Goal: Task Accomplishment & Management: Use online tool/utility

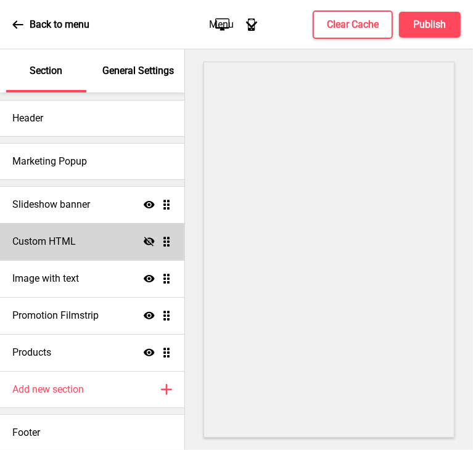
scroll to position [6, 0]
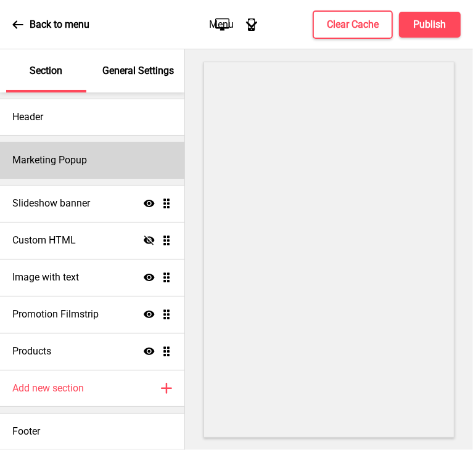
click at [75, 153] on h4 "Marketing Popup" at bounding box center [49, 160] width 75 height 14
select select "timeDelay"
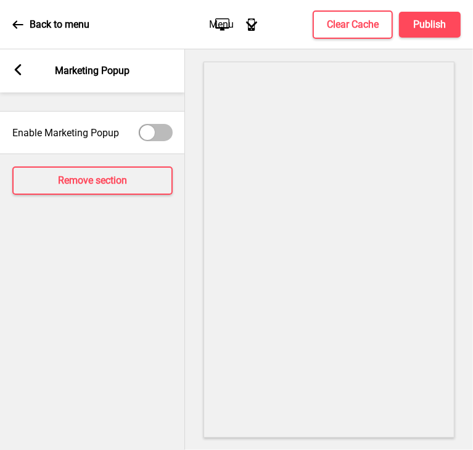
click at [150, 135] on div at bounding box center [147, 132] width 15 height 15
checkbox input "true"
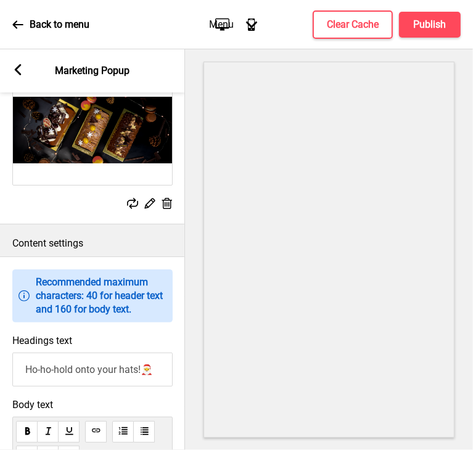
scroll to position [493, 0]
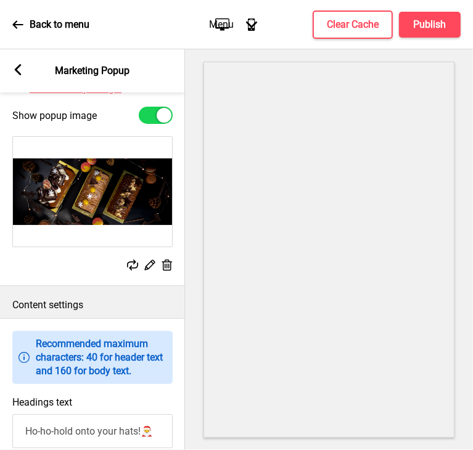
click at [168, 272] on rect at bounding box center [166, 265] width 13 height 13
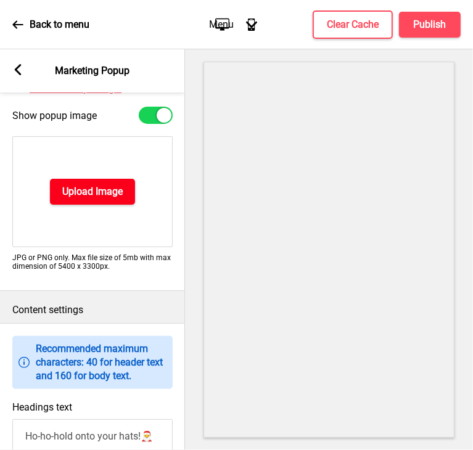
click at [91, 198] on h4 "Upload Image" at bounding box center [92, 192] width 60 height 14
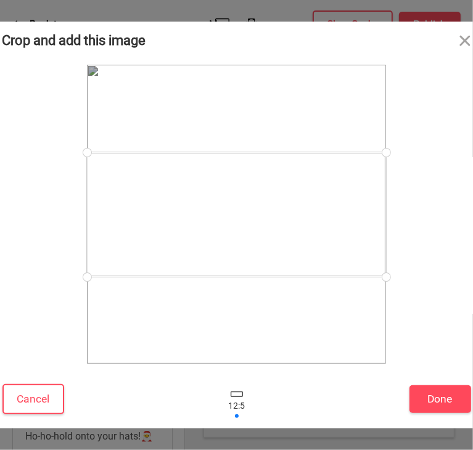
drag, startPoint x: 387, startPoint y: 278, endPoint x: 384, endPoint y: 304, distance: 26.6
click at [384, 304] on div at bounding box center [236, 214] width 299 height 299
drag, startPoint x: 353, startPoint y: 237, endPoint x: 344, endPoint y: 293, distance: 56.7
click at [344, 293] on div at bounding box center [236, 270] width 299 height 124
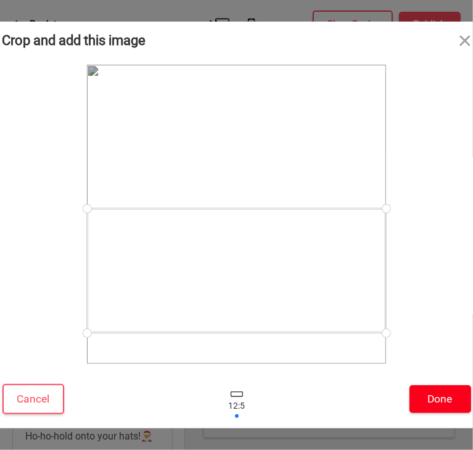
click at [431, 404] on button "Done" at bounding box center [440, 399] width 62 height 28
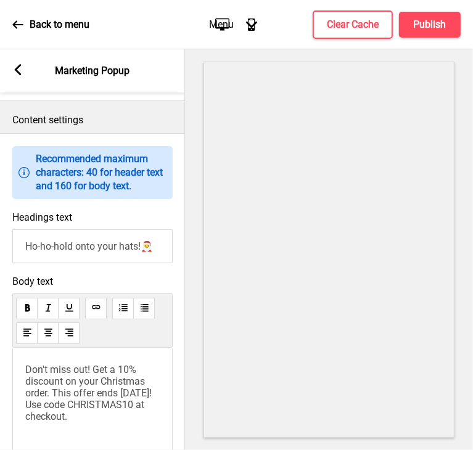
scroll to position [0, 0]
click at [15, 71] on icon at bounding box center [18, 69] width 7 height 11
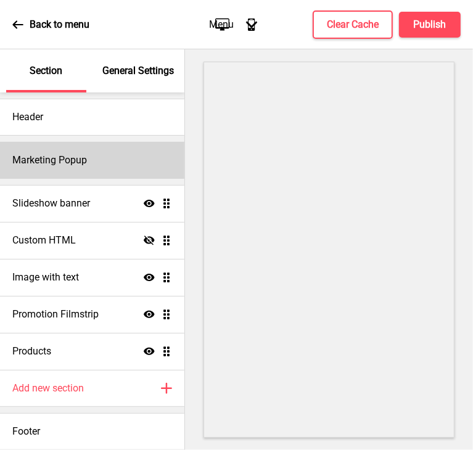
click at [23, 160] on h4 "Marketing Popup" at bounding box center [49, 160] width 75 height 14
select select "timeDelay"
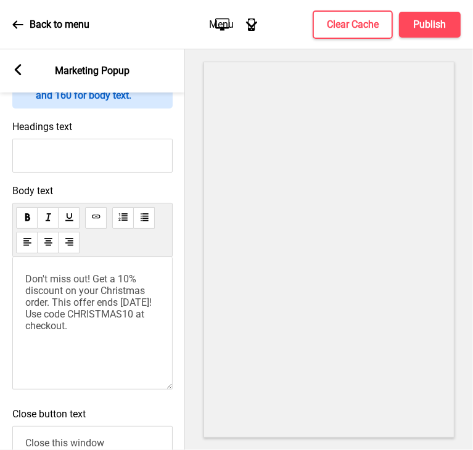
scroll to position [863, 0]
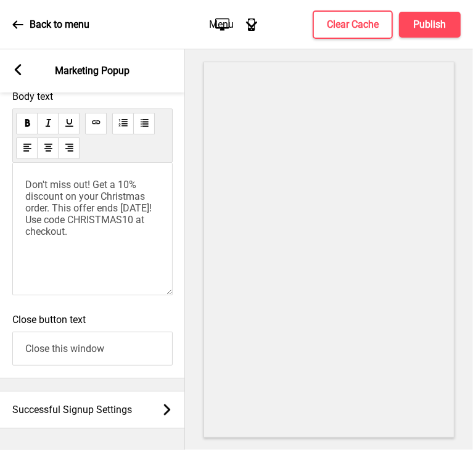
drag, startPoint x: 145, startPoint y: 258, endPoint x: -1, endPoint y: 188, distance: 162.0
click at [0, 188] on html "Back to menu Desktop Mobile Menu Arrow down Product Page Store Information Chec…" at bounding box center [236, 225] width 473 height 450
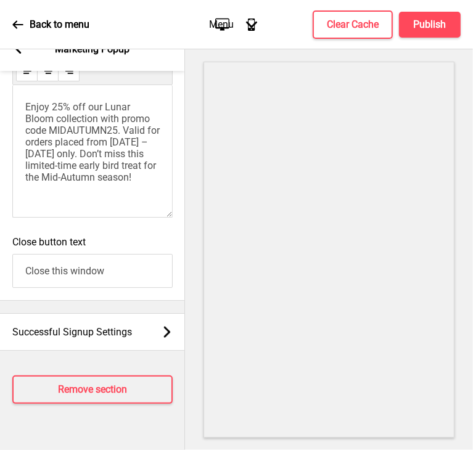
scroll to position [882, 0]
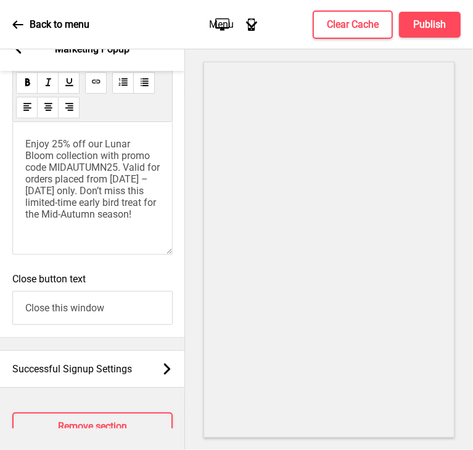
click at [27, 211] on span "Enjoy 25% off our Lunar Bloom collection with promo code MIDAUTUMN25. Valid for…" at bounding box center [93, 179] width 137 height 82
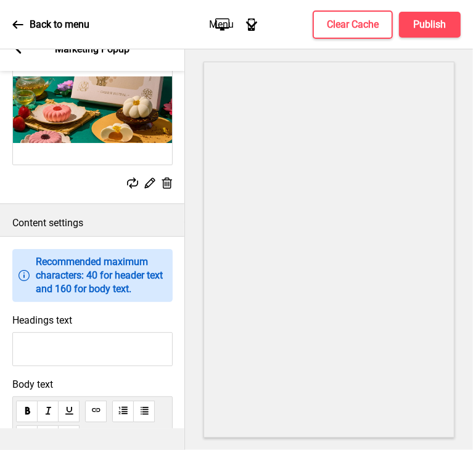
scroll to position [450, 0]
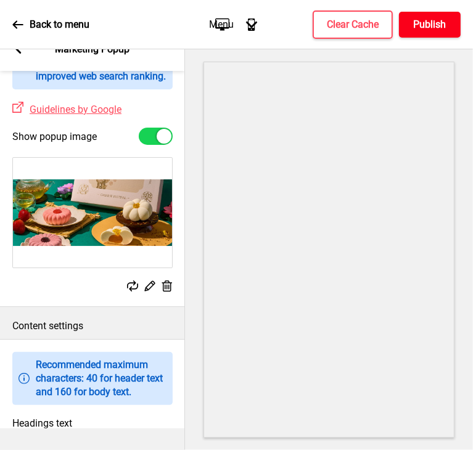
click at [429, 18] on h4 "Publish" at bounding box center [429, 25] width 33 height 14
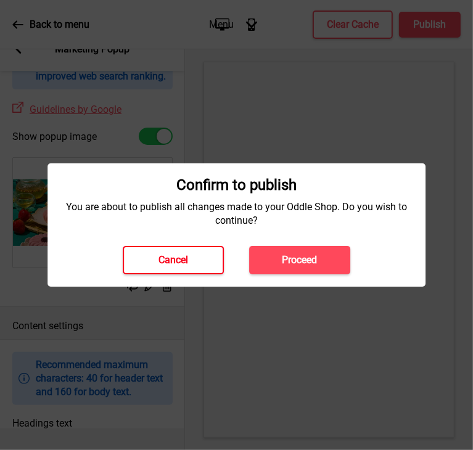
click at [202, 257] on button "Cancel" at bounding box center [173, 260] width 101 height 28
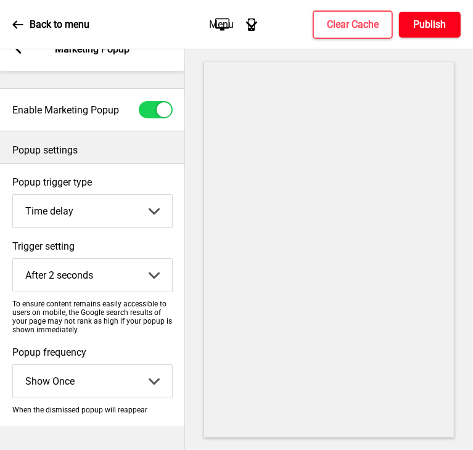
scroll to position [0, 0]
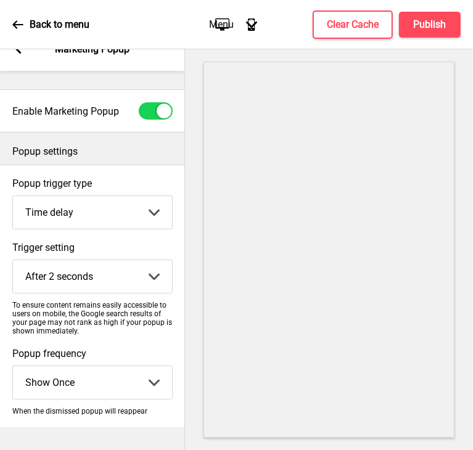
click at [19, 23] on icon at bounding box center [17, 24] width 11 height 11
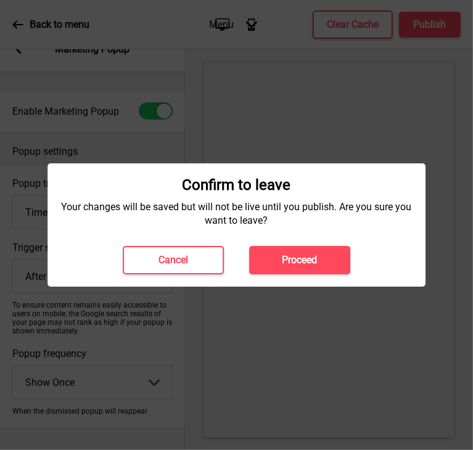
click at [328, 264] on button "Proceed" at bounding box center [299, 260] width 101 height 28
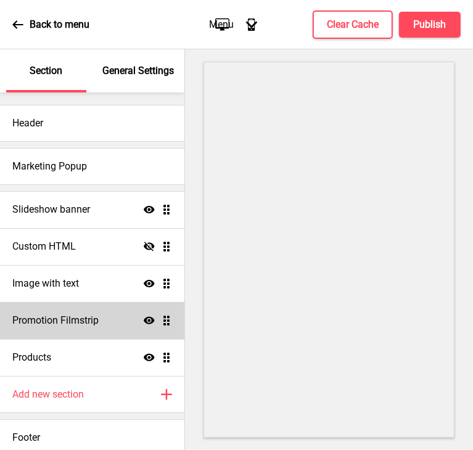
click at [73, 326] on h4 "Promotion Filmstrip" at bounding box center [55, 321] width 86 height 14
select select "center"
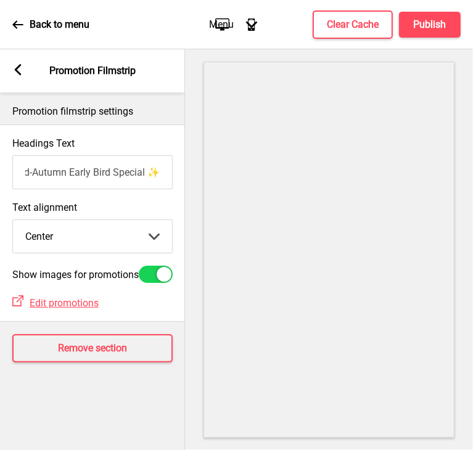
click at [14, 70] on rect at bounding box center [17, 69] width 11 height 11
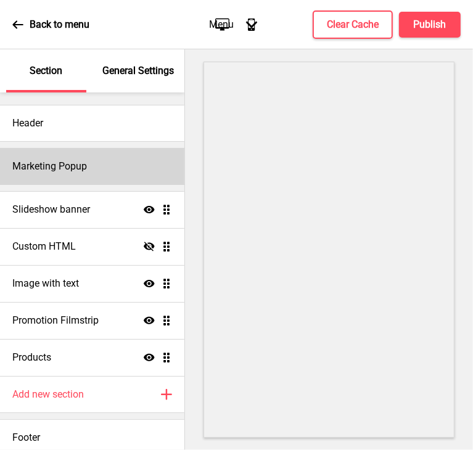
click at [61, 158] on div "Marketing Popup" at bounding box center [92, 166] width 184 height 37
select select "timeDelay"
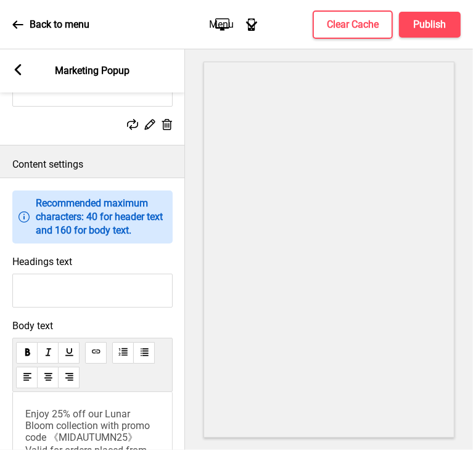
scroll to position [678, 0]
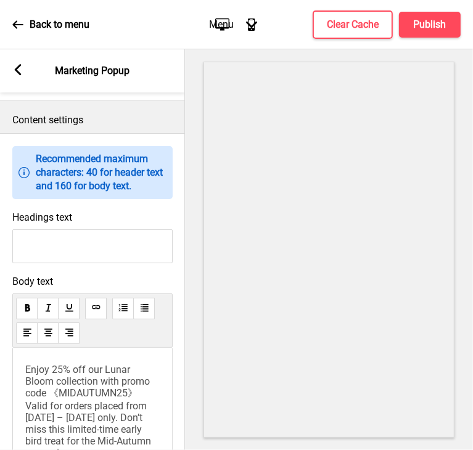
drag, startPoint x: 77, startPoint y: 274, endPoint x: 74, endPoint y: 246, distance: 27.9
click at [77, 263] on input "Headings text" at bounding box center [92, 246] width 160 height 34
click at [123, 261] on input "Lunar Bloom" at bounding box center [92, 246] width 160 height 34
click at [25, 263] on input "Lunar Bloom" at bounding box center [92, 246] width 160 height 34
drag, startPoint x: 123, startPoint y: 257, endPoint x: 1, endPoint y: 242, distance: 123.5
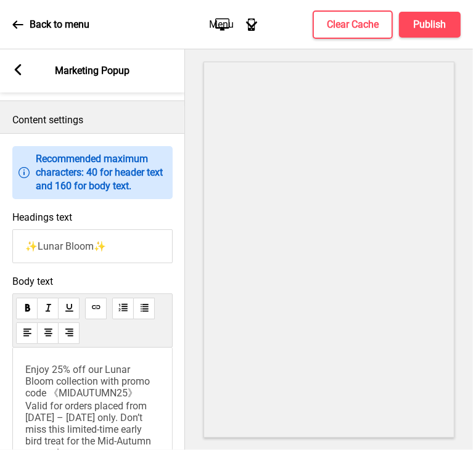
click at [0, 242] on html "Back to menu Desktop Mobile Menu Arrow down Product Page Store Information Chec…" at bounding box center [236, 225] width 473 height 450
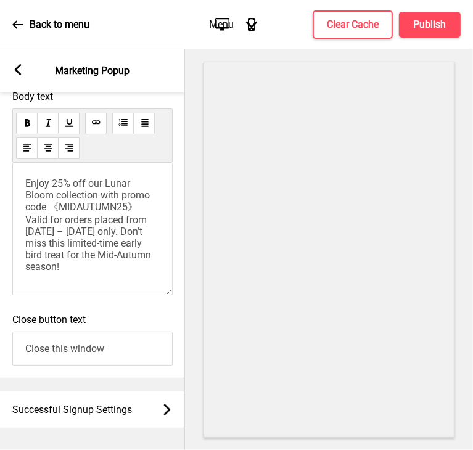
scroll to position [0, 0]
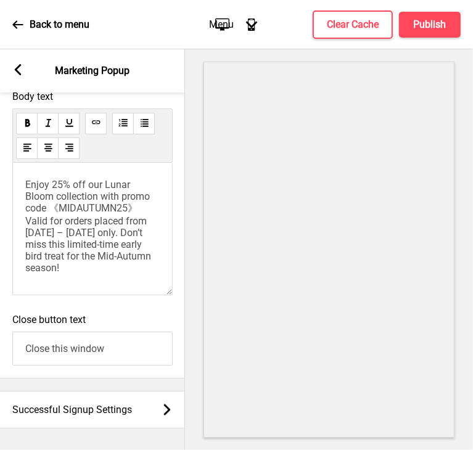
type input "✨Lunar Bloom✨"
click at [74, 182] on div "Enjoy 25% off our Lunar Bloom collection with promo code 《MIDAUTUMN25》 Valid fo…" at bounding box center [92, 229] width 160 height 132
click at [69, 195] on p "Enjoy 25% off our Lunar Bloom collection with promo code 《MIDAUTUMN25》 Valid fo…" at bounding box center [92, 226] width 134 height 95
click at [25, 213] on span "Enjoy 25% off our Lunar Bloom collection with promo code 《MIDAUTUMN25》 Valid fo…" at bounding box center [89, 226] width 128 height 95
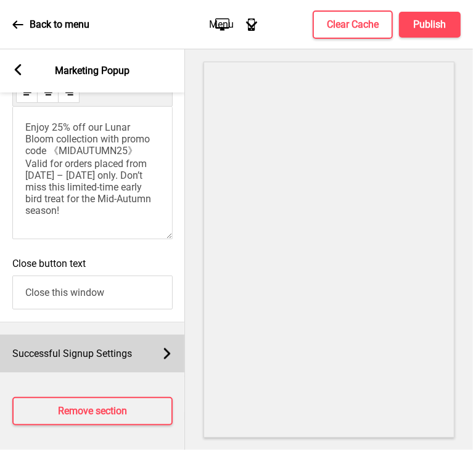
scroll to position [943, 0]
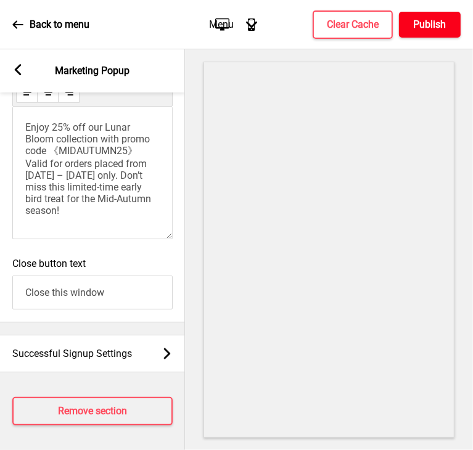
click at [420, 35] on button "Publish" at bounding box center [430, 25] width 62 height 26
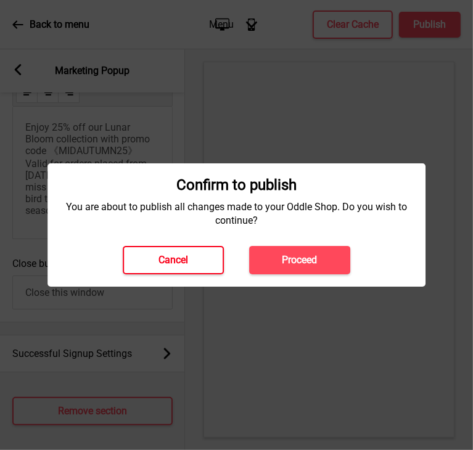
click at [205, 259] on button "Cancel" at bounding box center [173, 260] width 101 height 28
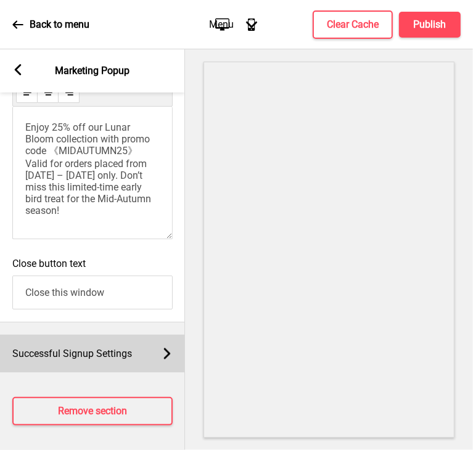
click at [124, 347] on span "Successful Signup Settings" at bounding box center [72, 353] width 120 height 12
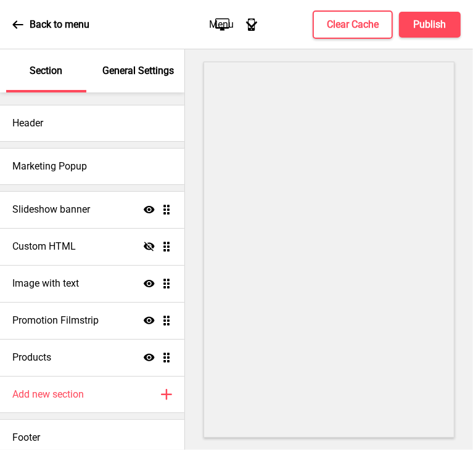
scroll to position [0, 0]
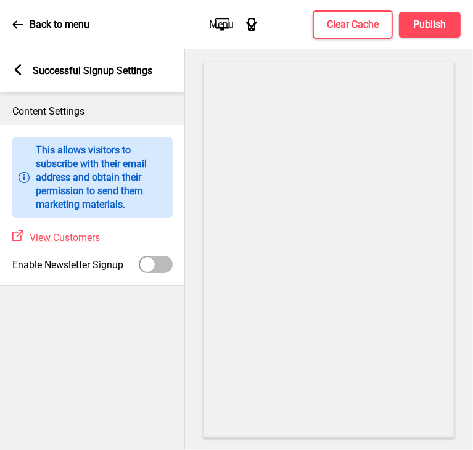
click at [18, 73] on icon at bounding box center [18, 69] width 7 height 11
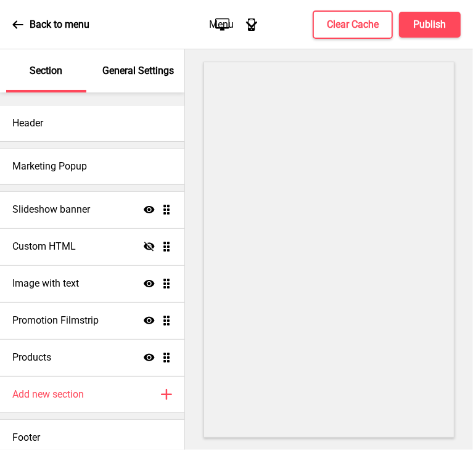
select select "timeDelay"
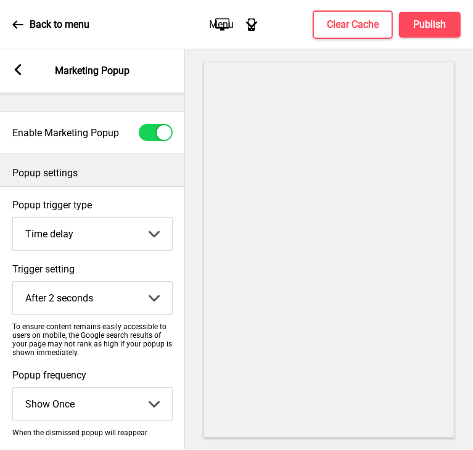
click at [136, 237] on select "Page scroll Time delay On exit intent" at bounding box center [92, 233] width 159 height 33
click at [153, 232] on select "Page scroll Time delay On exit intent" at bounding box center [92, 233] width 159 height 33
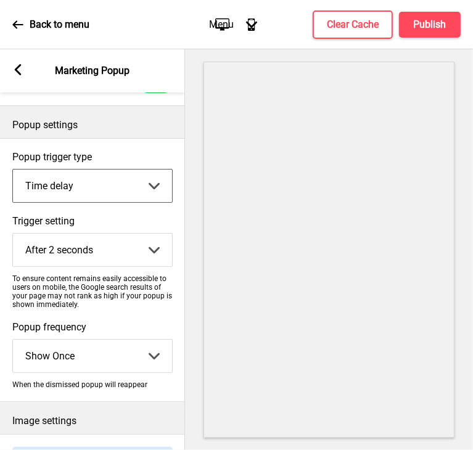
scroll to position [123, 0]
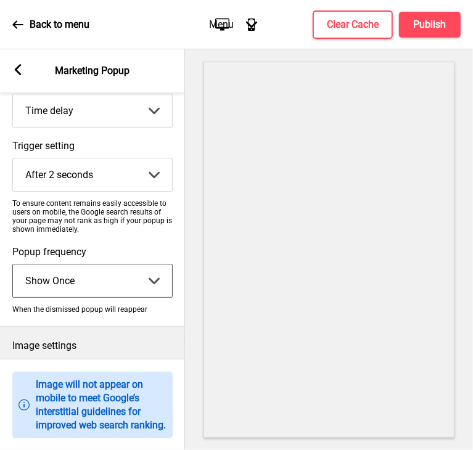
click at [140, 285] on select "Show Once Show Daily Show Weekly Show Monthly" at bounding box center [92, 280] width 159 height 33
click at [150, 280] on select "Show Once Show Daily Show Weekly Show Monthly" at bounding box center [92, 280] width 159 height 33
click at [150, 279] on select "Show Once Show Daily Show Weekly Show Monthly" at bounding box center [92, 280] width 159 height 33
select select "daily"
click at [13, 264] on select "Show Once Show Daily Show Weekly Show Monthly" at bounding box center [92, 280] width 159 height 33
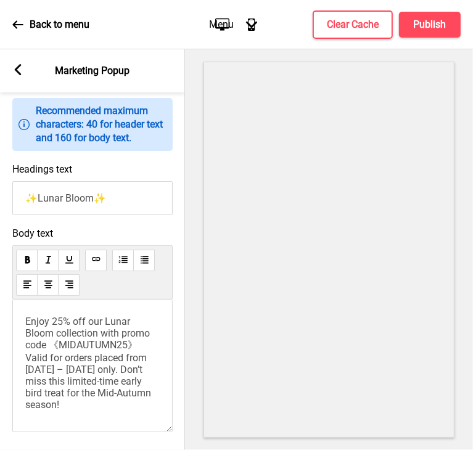
scroll to position [801, 0]
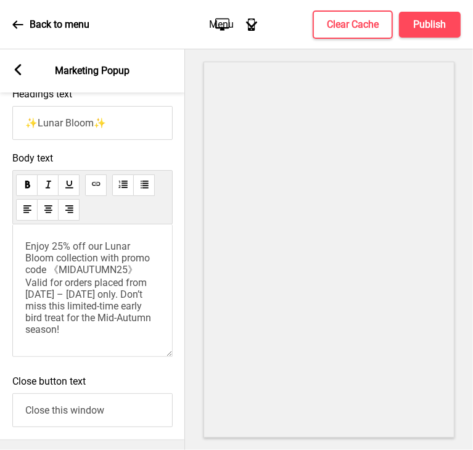
click at [94, 189] on use at bounding box center [95, 183] width 9 height 9
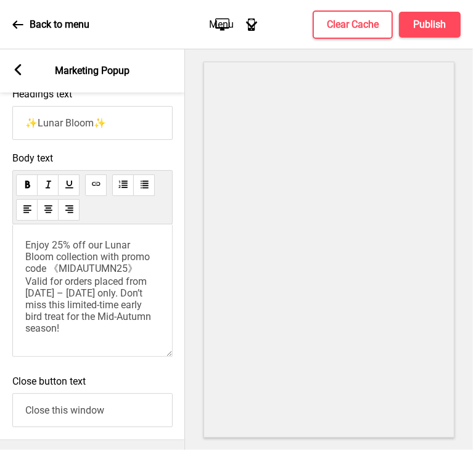
click at [96, 185] on icon at bounding box center [96, 184] width 8 height 4
click at [439, 27] on h4 "Publish" at bounding box center [429, 25] width 33 height 14
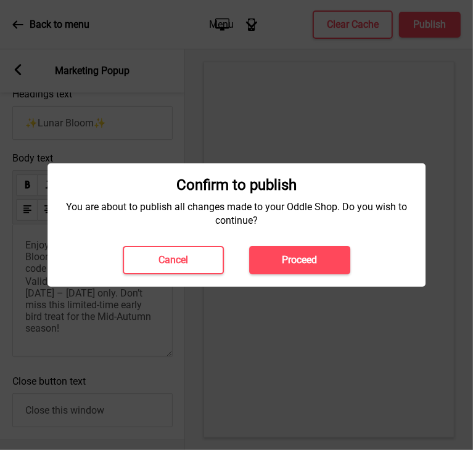
click at [296, 252] on button "Proceed" at bounding box center [299, 260] width 101 height 28
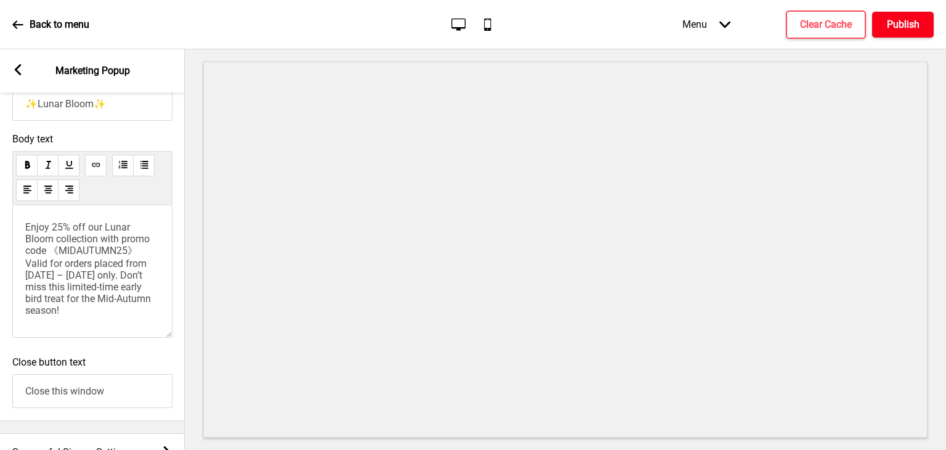
scroll to position [0, 0]
click at [25, 68] on div "Arrow left Marketing Popup" at bounding box center [92, 70] width 185 height 43
click at [10, 66] on div "Arrow left Marketing Popup" at bounding box center [92, 70] width 185 height 43
click at [17, 73] on icon at bounding box center [18, 69] width 7 height 11
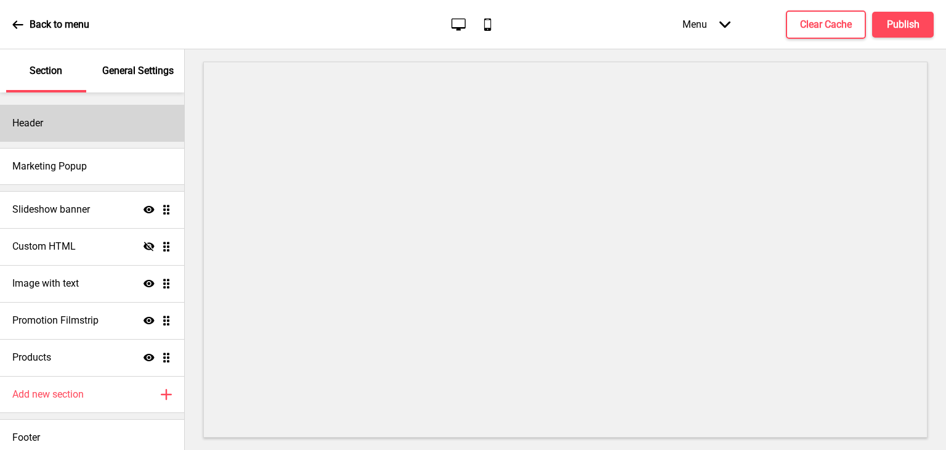
click at [62, 141] on div "Header" at bounding box center [92, 123] width 184 height 37
select select "Arsenal"
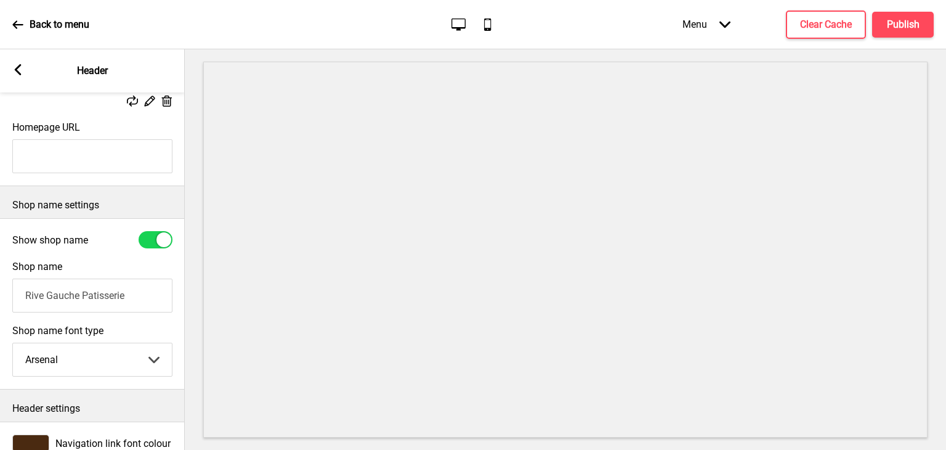
scroll to position [263, 0]
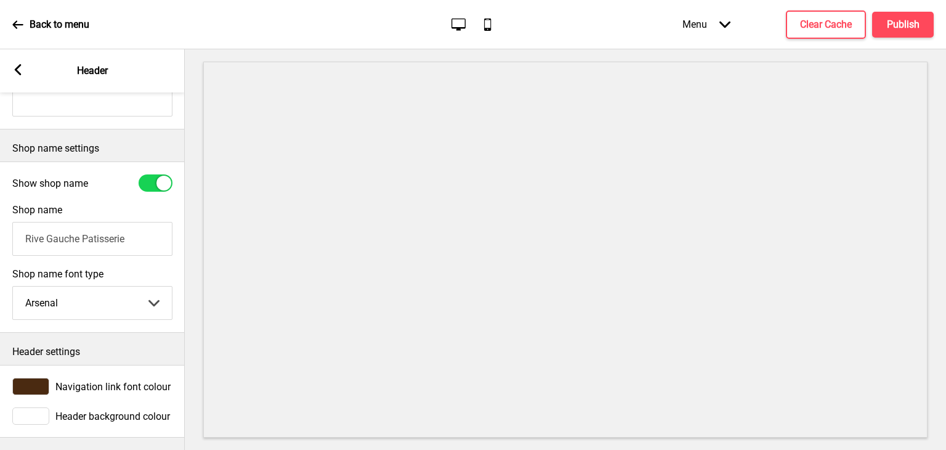
click at [17, 67] on icon at bounding box center [18, 69] width 7 height 11
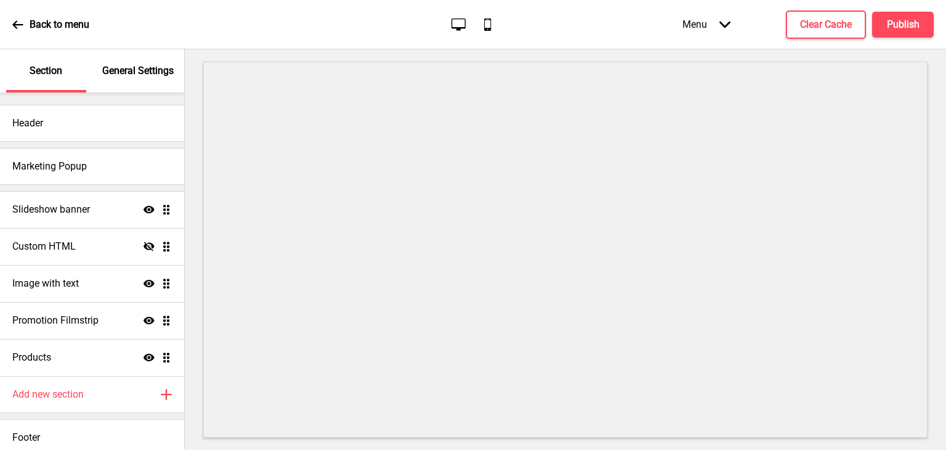
click at [118, 69] on p "General Settings" at bounding box center [137, 71] width 71 height 14
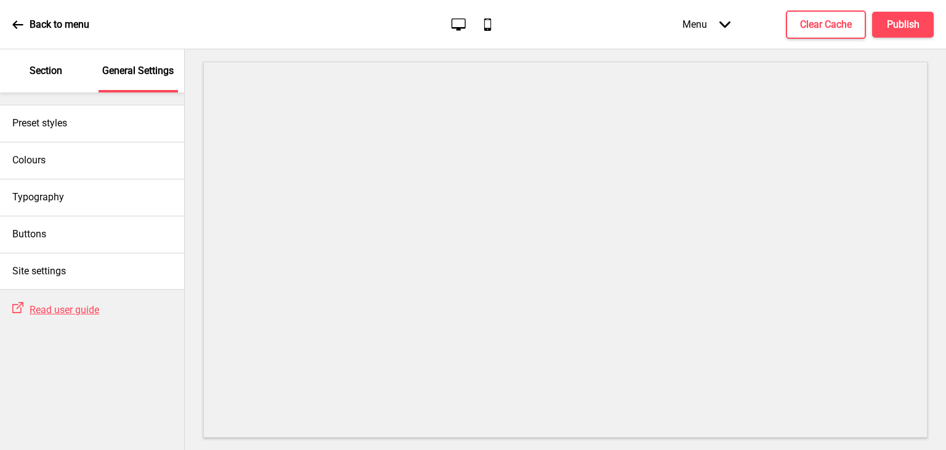
click at [20, 23] on icon at bounding box center [17, 24] width 11 height 11
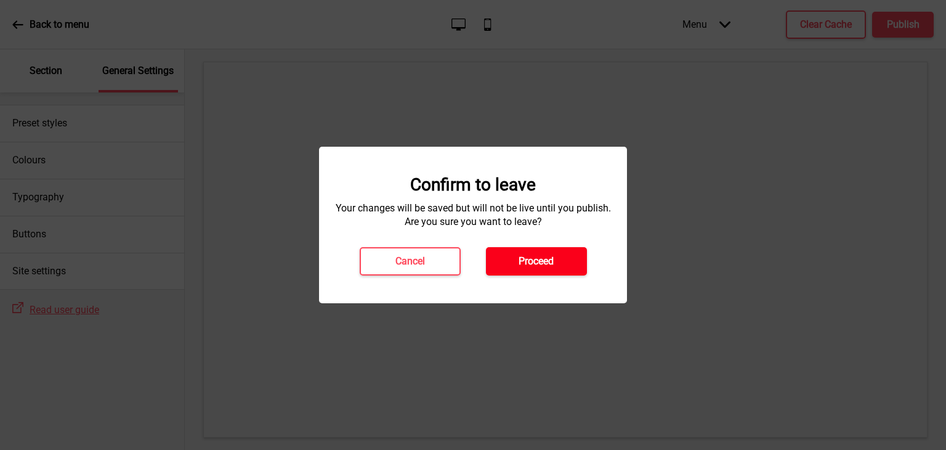
click at [472, 267] on h4 "Proceed" at bounding box center [536, 261] width 35 height 14
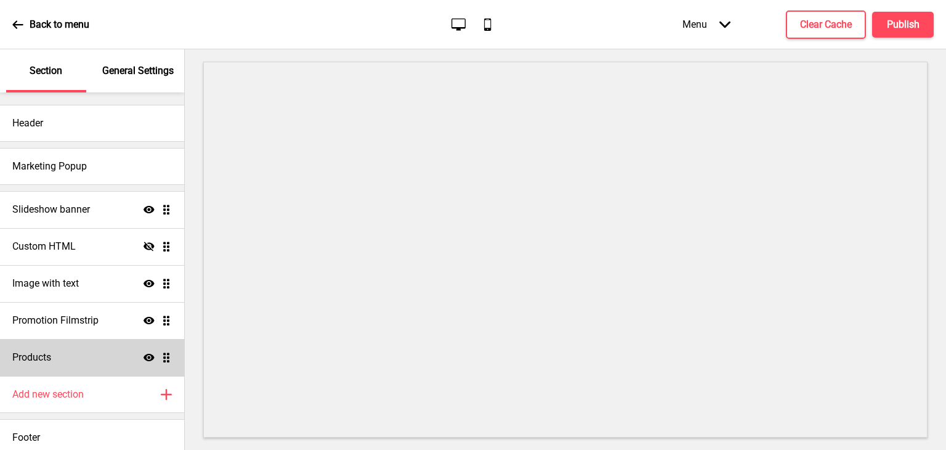
click at [83, 343] on div "Products Show Drag" at bounding box center [92, 357] width 184 height 37
select select "list"
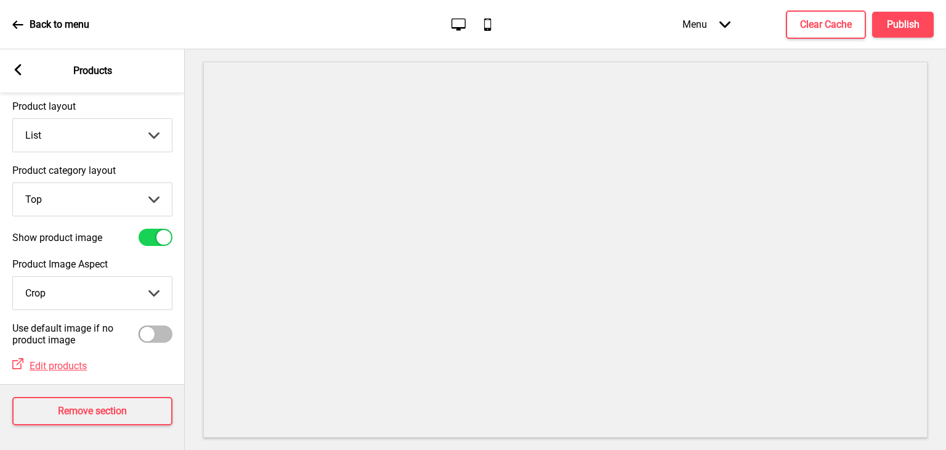
scroll to position [46, 0]
click at [118, 277] on select "Crop Natural" at bounding box center [92, 293] width 159 height 33
click at [94, 198] on select "Top Side" at bounding box center [92, 199] width 159 height 33
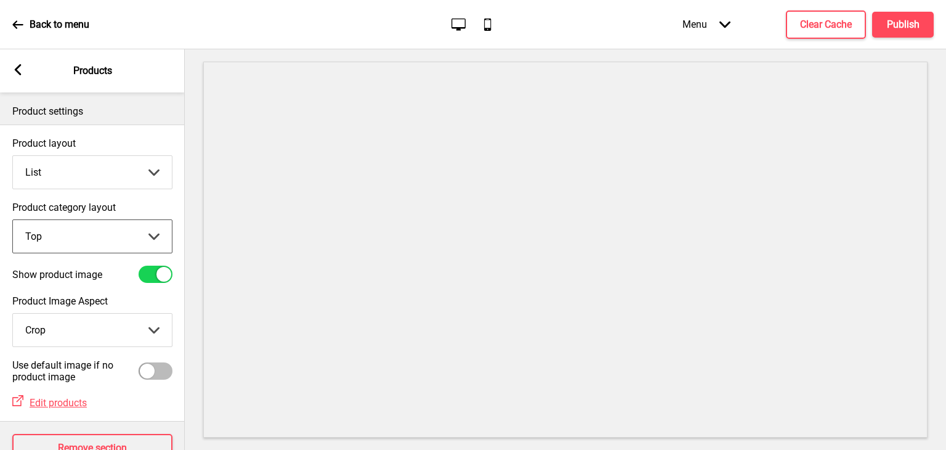
scroll to position [0, 0]
click at [102, 176] on select "Grid List" at bounding box center [92, 172] width 159 height 33
drag, startPoint x: 102, startPoint y: 176, endPoint x: 55, endPoint y: 137, distance: 60.8
click at [100, 176] on select "Grid List" at bounding box center [92, 172] width 159 height 33
click at [18, 70] on rect at bounding box center [17, 69] width 11 height 11
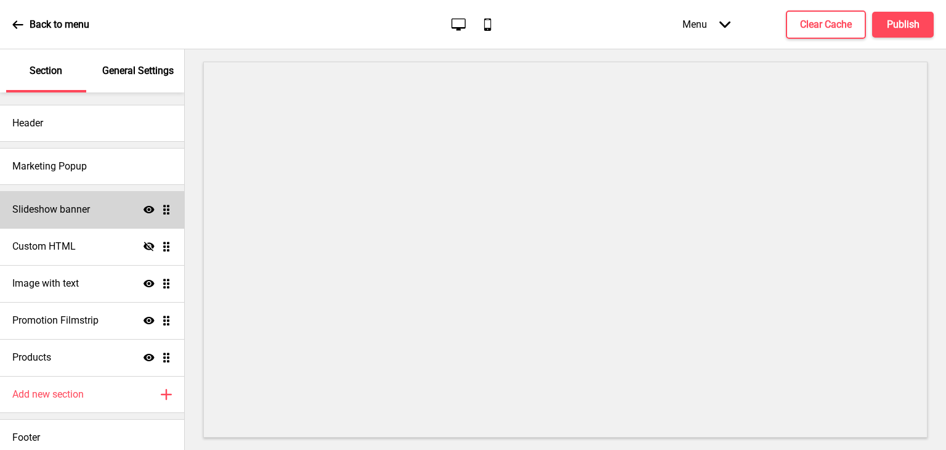
click at [51, 214] on h4 "Slideshow banner" at bounding box center [51, 210] width 78 height 14
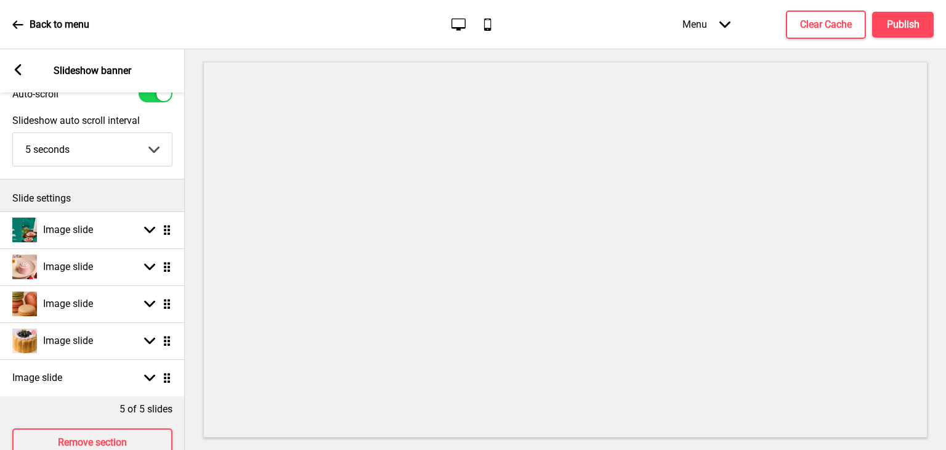
scroll to position [92, 0]
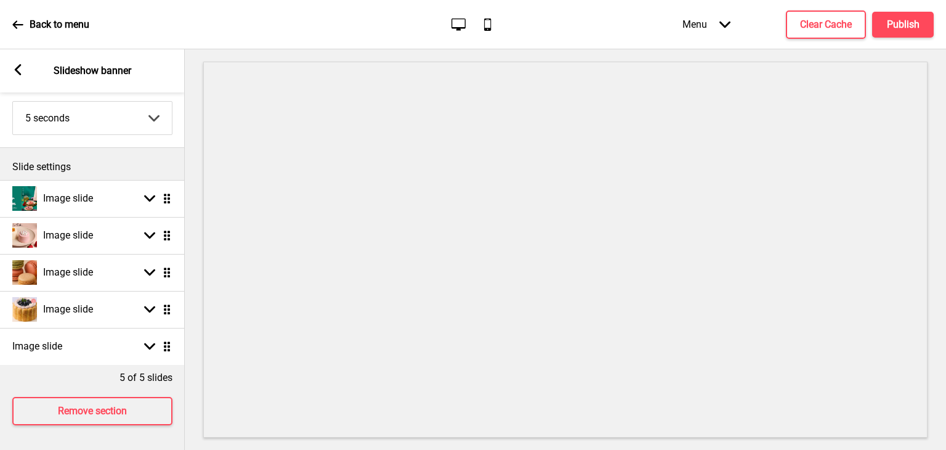
click at [15, 72] on rect at bounding box center [17, 69] width 11 height 11
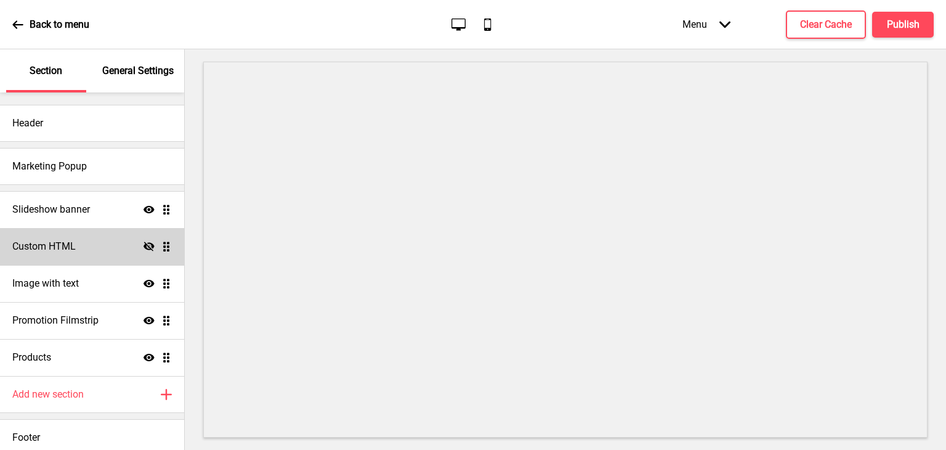
click at [64, 238] on div "Custom HTML Hide Drag" at bounding box center [92, 246] width 184 height 37
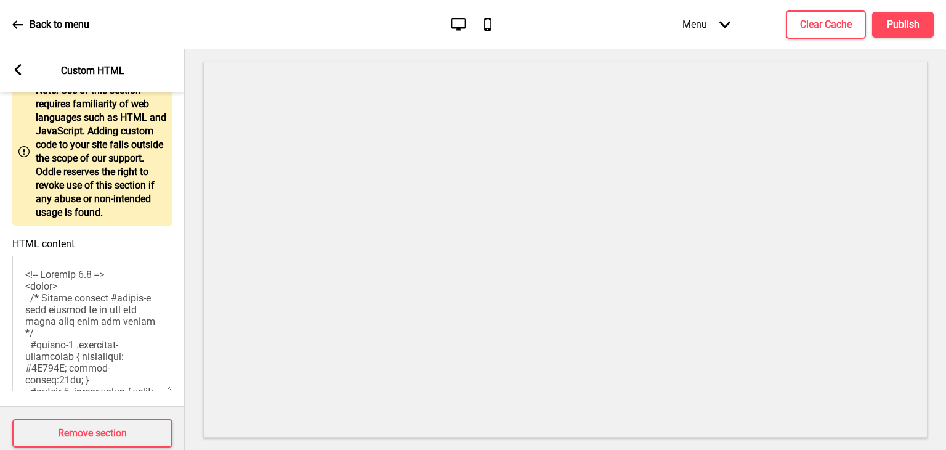
scroll to position [92, 0]
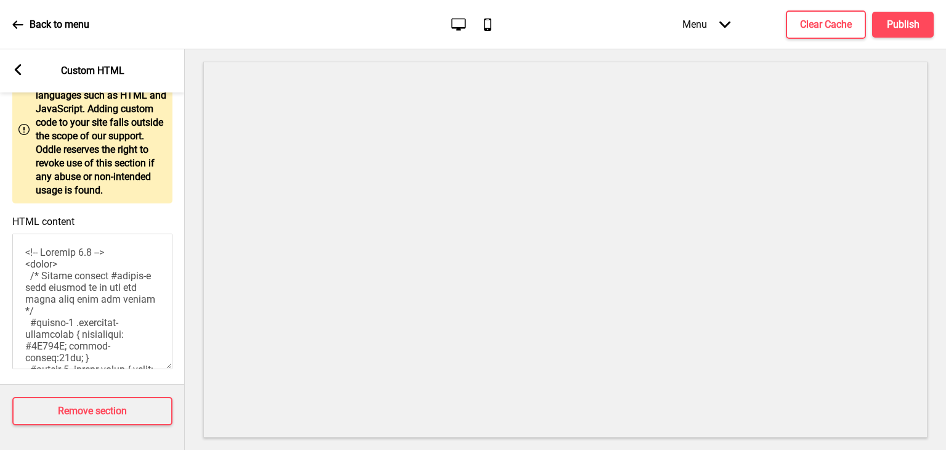
click at [19, 67] on icon at bounding box center [18, 69] width 7 height 11
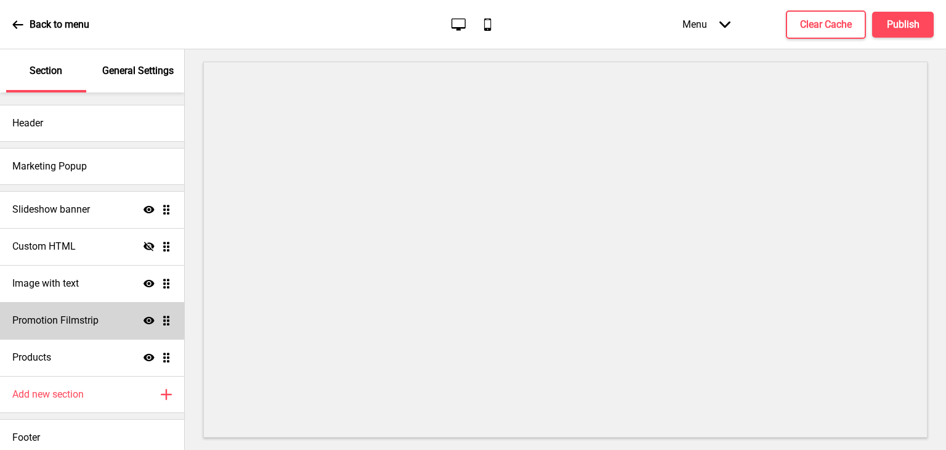
click at [68, 308] on div "Promotion Filmstrip Show Drag" at bounding box center [92, 320] width 184 height 37
select select "center"
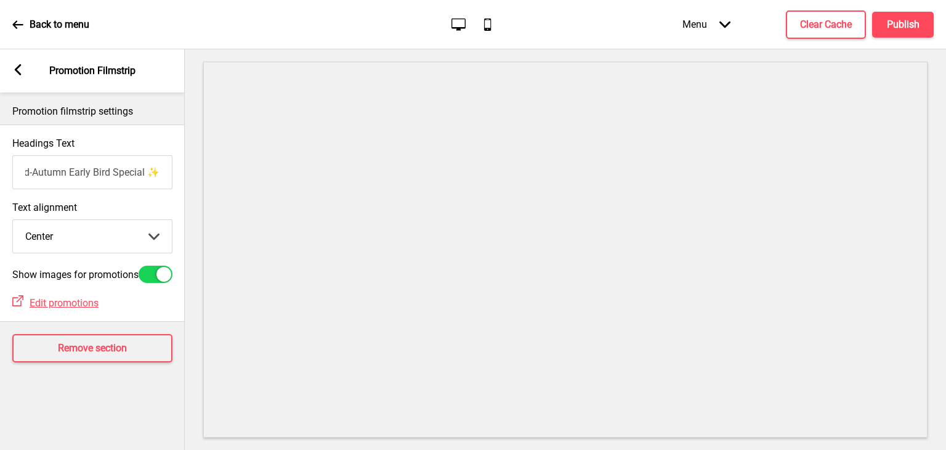
scroll to position [0, 0]
drag, startPoint x: 133, startPoint y: 166, endPoint x: 197, endPoint y: 185, distance: 66.9
click at [197, 185] on div "Section General Settings Header Marketing Popup Slideshow banner Show Drag Cust…" at bounding box center [473, 249] width 946 height 400
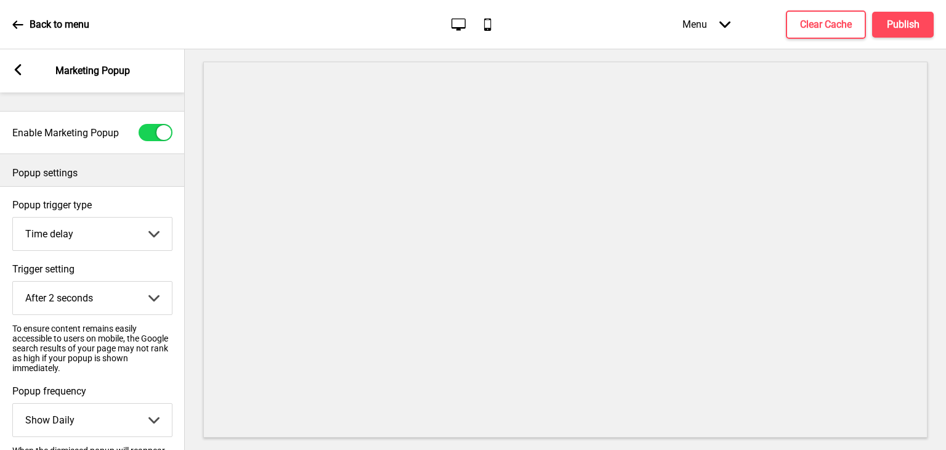
select select "timeDelay"
select select "daily"
click at [132, 241] on select "Page scroll Time delay On exit intent" at bounding box center [92, 233] width 159 height 33
click at [132, 237] on select "Page scroll Time delay On exit intent" at bounding box center [92, 233] width 159 height 33
click at [137, 285] on select "After 2 seconds After 5 seconds After 10 seconds After 30 seconds After 60 seco…" at bounding box center [92, 298] width 159 height 33
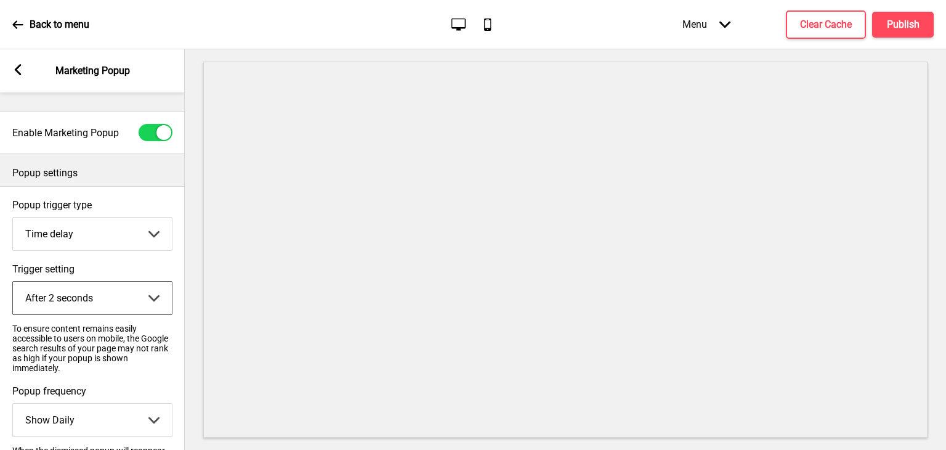
click at [134, 289] on select "After 2 seconds After 5 seconds After 10 seconds After 30 seconds After 60 seco…" at bounding box center [92, 298] width 159 height 33
click at [140, 232] on select "Page scroll Time delay On exit intent" at bounding box center [92, 233] width 159 height 33
click at [120, 299] on select "After 2 seconds After 5 seconds After 10 seconds After 30 seconds After 60 seco…" at bounding box center [92, 298] width 159 height 33
click at [126, 287] on select "After 2 seconds After 5 seconds After 10 seconds After 30 seconds After 60 seco…" at bounding box center [92, 298] width 159 height 33
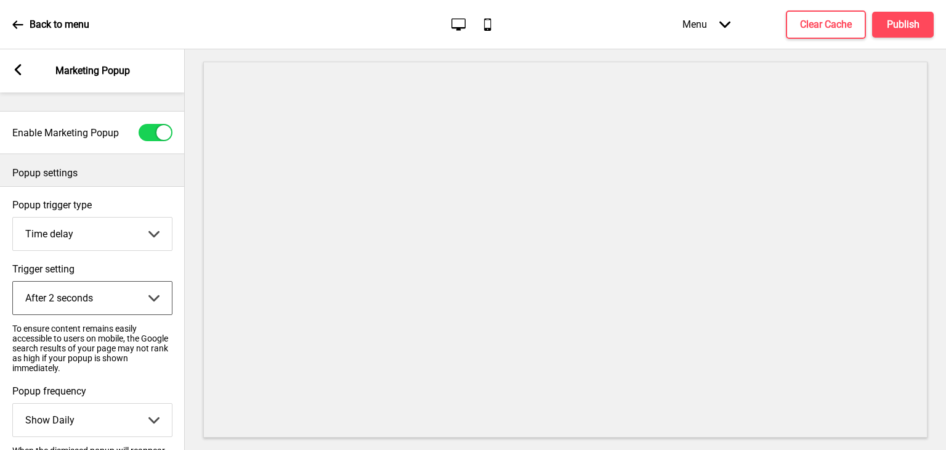
click at [142, 243] on select "Page scroll Time delay On exit intent" at bounding box center [92, 233] width 159 height 33
click at [153, 240] on select "Page scroll Time delay On exit intent" at bounding box center [92, 233] width 159 height 33
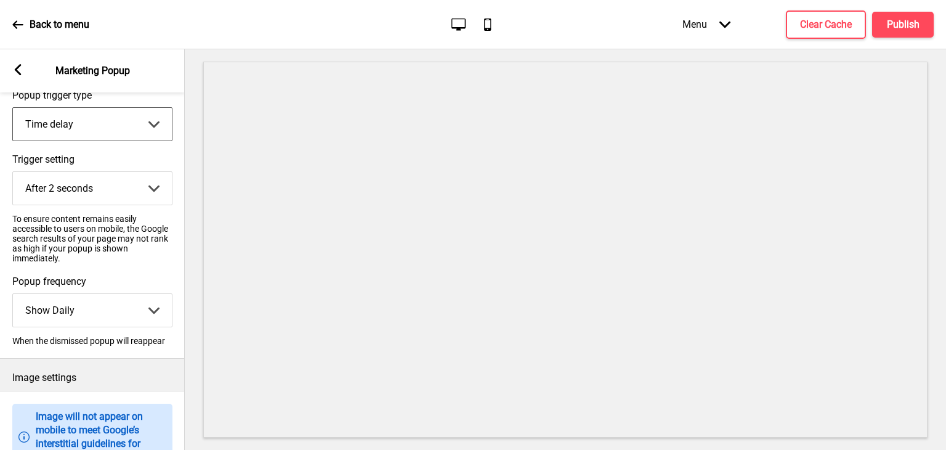
scroll to position [185, 0]
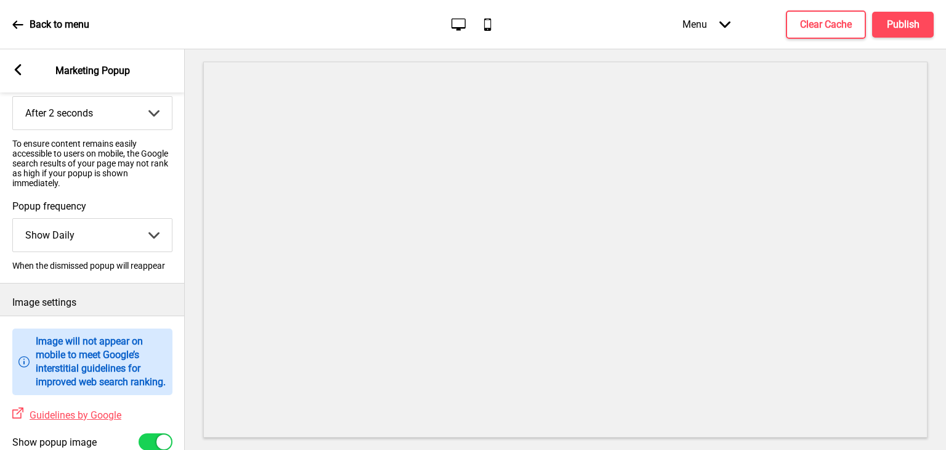
click at [138, 237] on select "Show Once Show Daily Show Weekly Show Monthly" at bounding box center [92, 235] width 159 height 33
click at [13, 219] on select "Show Once Show Daily Show Weekly Show Monthly" at bounding box center [92, 235] width 159 height 33
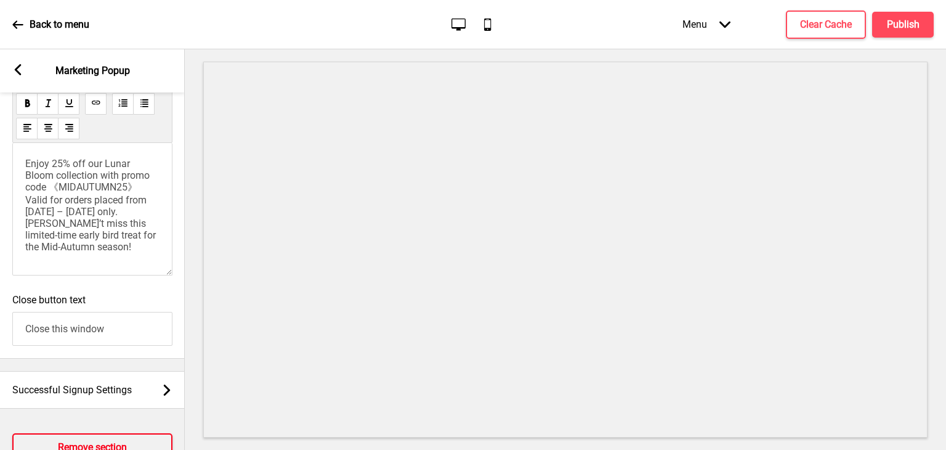
scroll to position [962, 0]
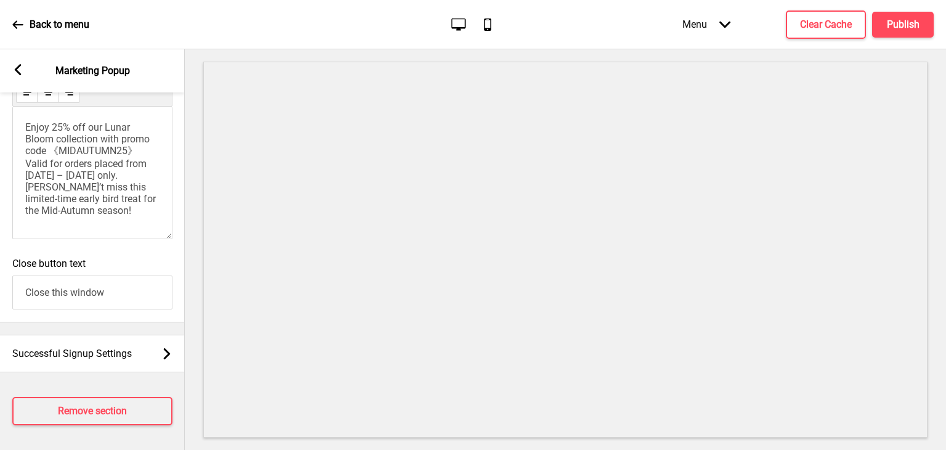
click at [140, 293] on input "Close this window" at bounding box center [92, 292] width 160 height 34
click at [902, 28] on h4 "Publish" at bounding box center [903, 25] width 33 height 14
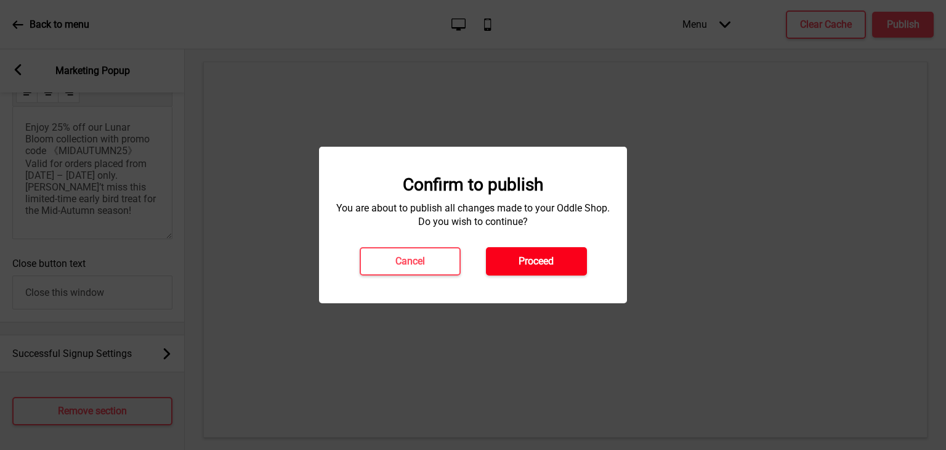
click at [541, 257] on h4 "Proceed" at bounding box center [536, 261] width 35 height 14
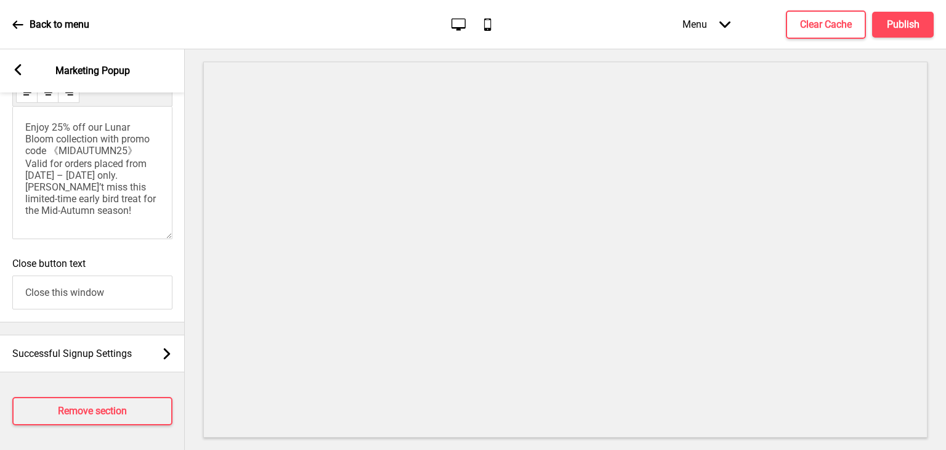
click at [17, 62] on div "Arrow left Marketing Popup" at bounding box center [92, 70] width 185 height 43
click at [18, 23] on icon at bounding box center [17, 24] width 11 height 11
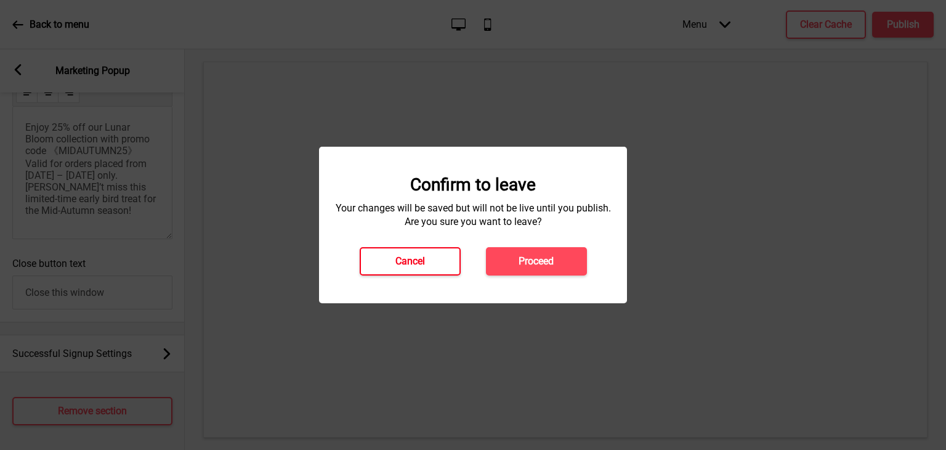
click at [438, 251] on button "Cancel" at bounding box center [410, 261] width 101 height 28
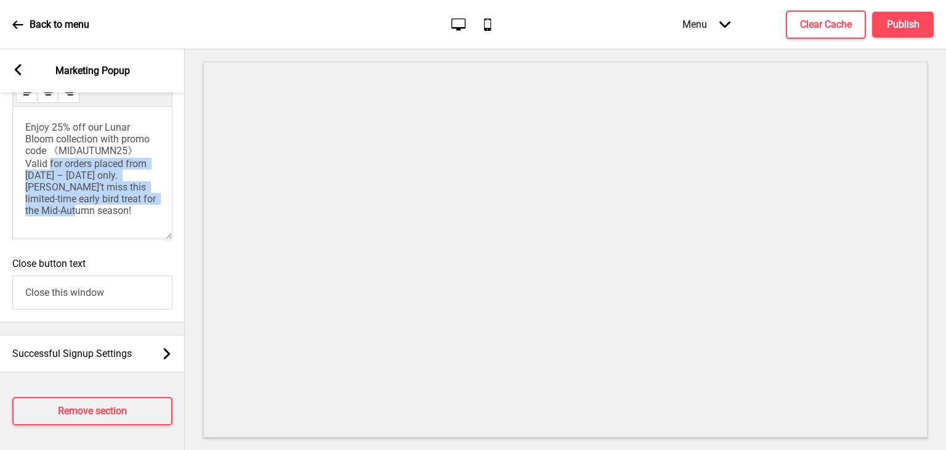
scroll to position [7, 0]
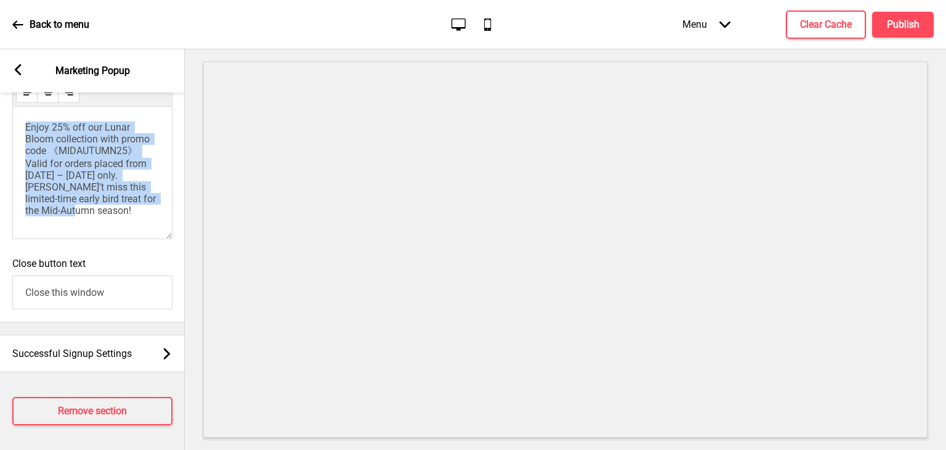
drag, startPoint x: 90, startPoint y: 158, endPoint x: 0, endPoint y: 99, distance: 107.3
click at [0, 99] on div "Body text Enjoy 25% off our Lunar Bloom collection with promo code 《MIDAUTUMN25…" at bounding box center [92, 139] width 185 height 223
copy span "Enjoy 25% off our Lunar Bloom collection with promo code 《MIDAUTUMN25》 Valid fo…"
click at [130, 148] on p "Enjoy 25% off our Lunar Bloom collection with promo code 《MIDAUTUMN25》 Valid fo…" at bounding box center [92, 170] width 134 height 95
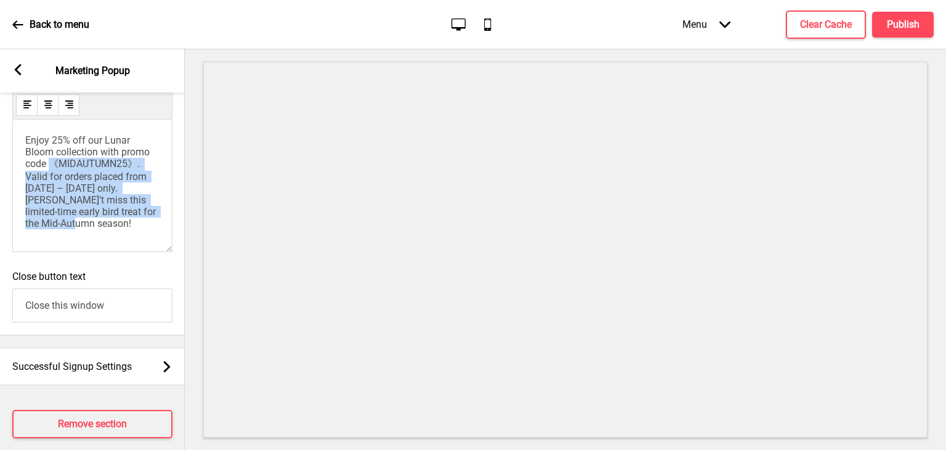
scroll to position [0, 0]
drag, startPoint x: 33, startPoint y: 160, endPoint x: 0, endPoint y: 115, distance: 55.6
click at [0, 116] on div "Body text Enjoy 25% off our Lunar Bloom collection with promo code 《MIDAUTUMN25…" at bounding box center [92, 152] width 185 height 223
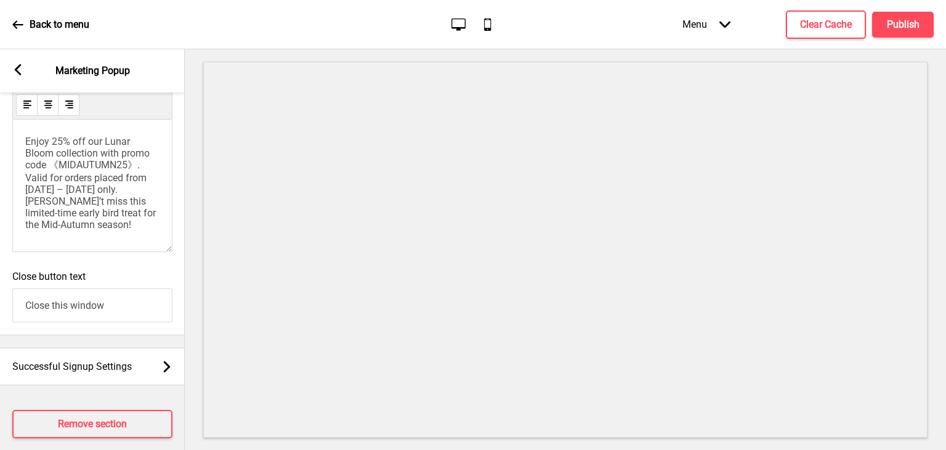
click at [15, 67] on rect at bounding box center [17, 69] width 11 height 11
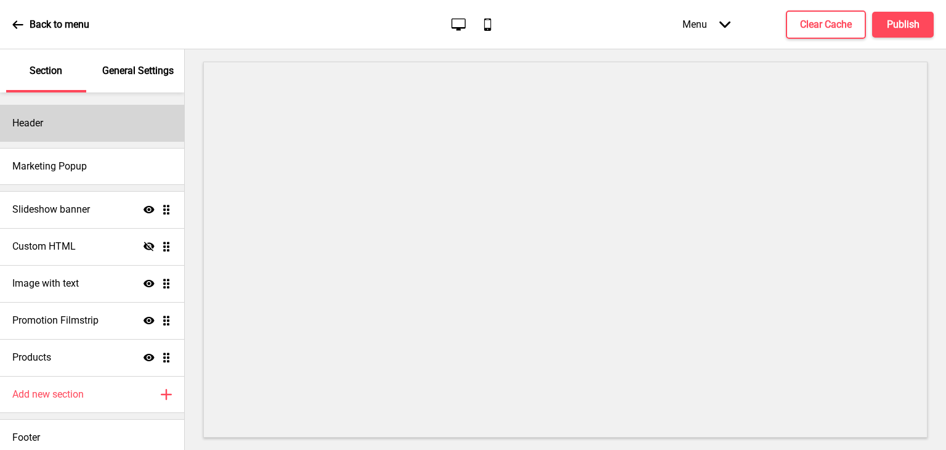
click at [84, 128] on div "Header" at bounding box center [92, 123] width 184 height 37
select select "Arsenal"
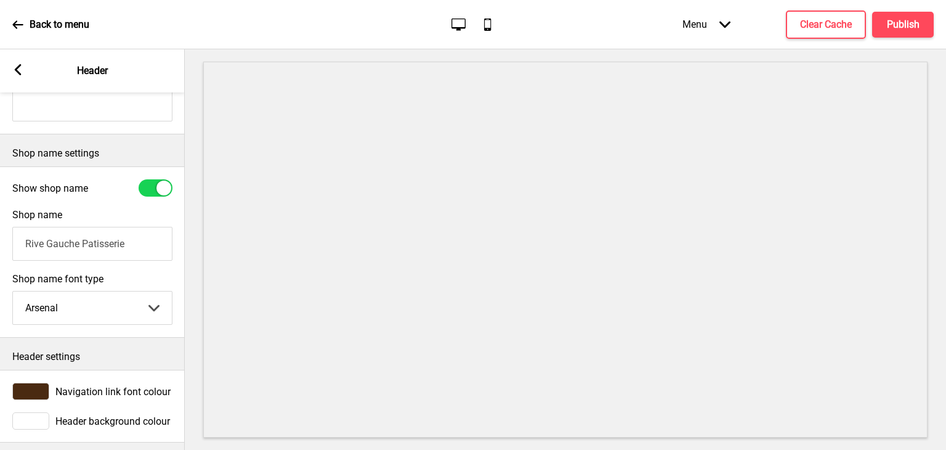
scroll to position [263, 0]
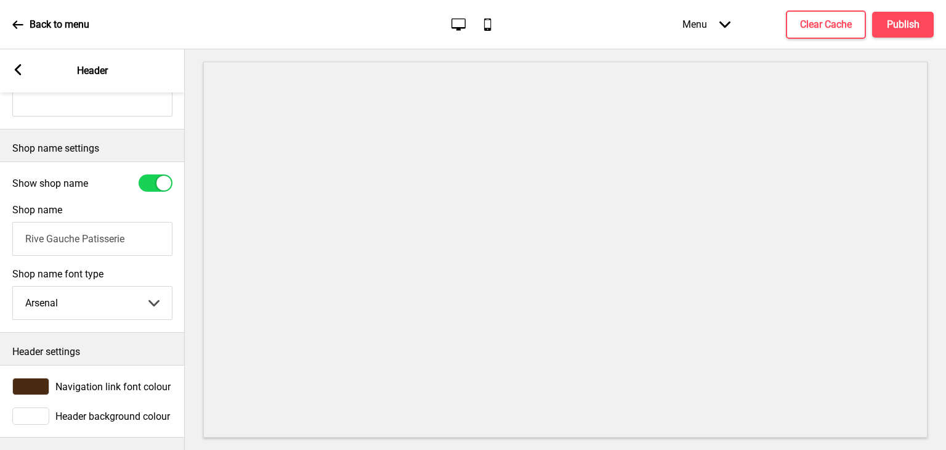
click at [17, 76] on div "Arrow left" at bounding box center [17, 71] width 11 height 14
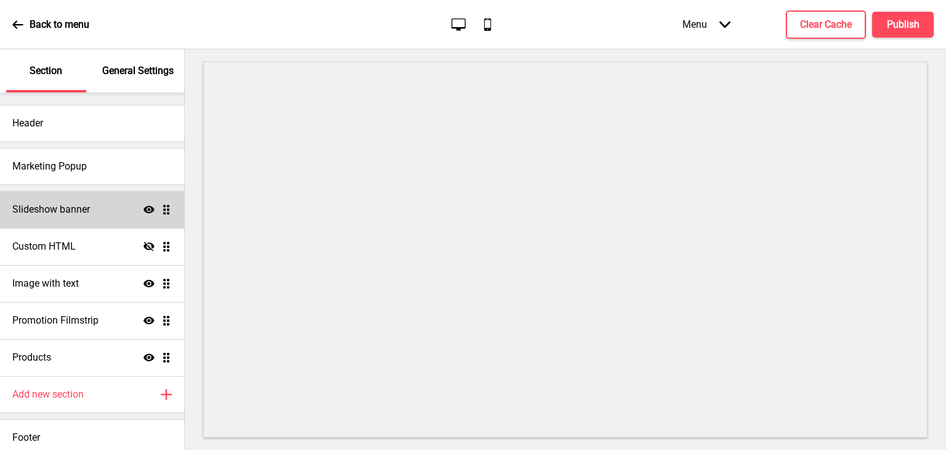
click at [61, 201] on div "Slideshow banner Show Drag" at bounding box center [92, 209] width 184 height 37
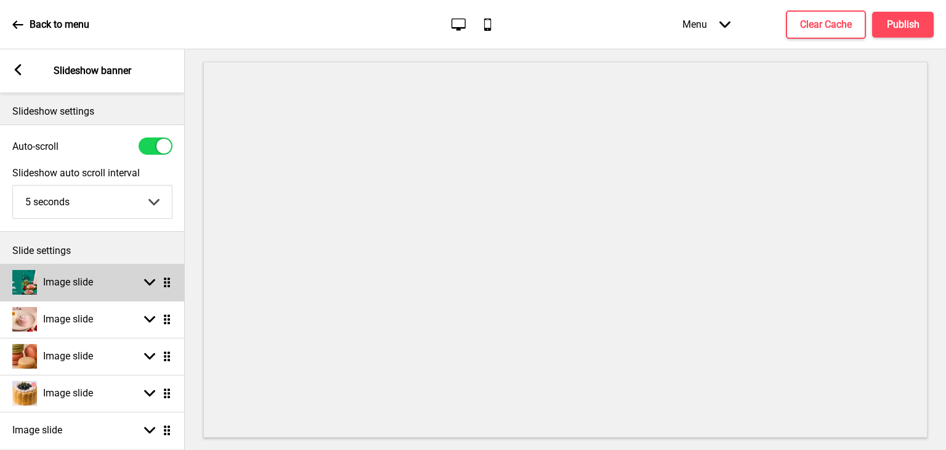
click at [148, 286] on rect at bounding box center [149, 282] width 11 height 11
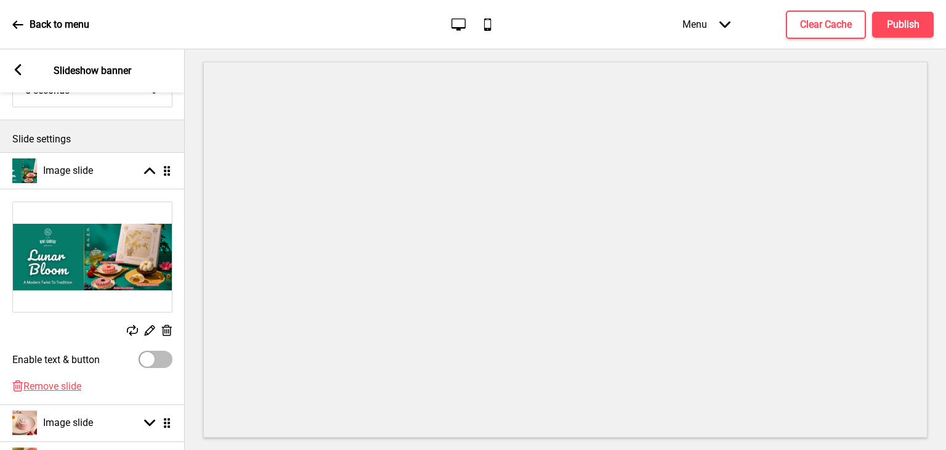
scroll to position [185, 0]
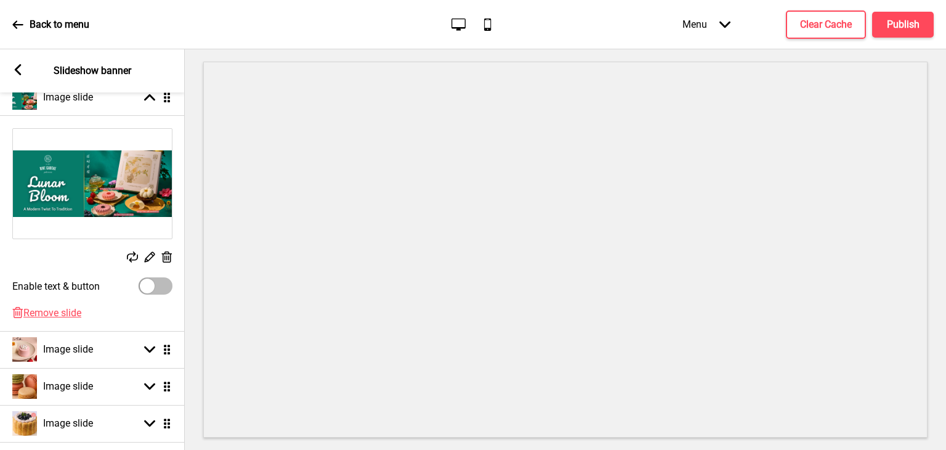
click at [144, 286] on div at bounding box center [147, 285] width 15 height 15
checkbox input "true"
select select "right"
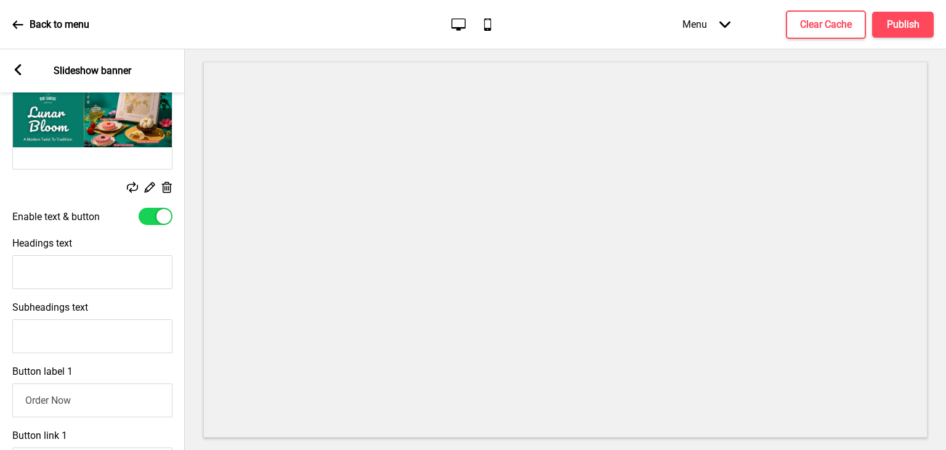
scroll to position [308, 0]
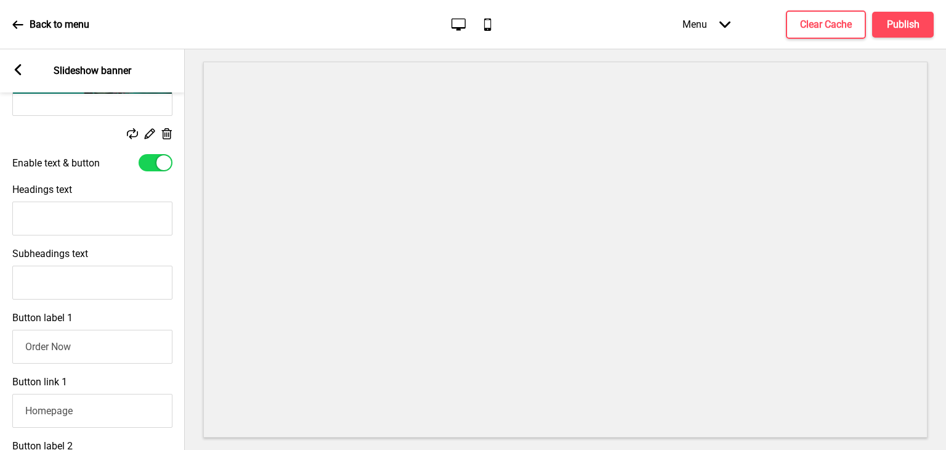
click at [67, 286] on input "Subheadings text" at bounding box center [92, 283] width 160 height 34
paste input "Enjoy 25% off our Lunar Bloom collection with promo code 《MIDAUTUMN25》. Valid f…"
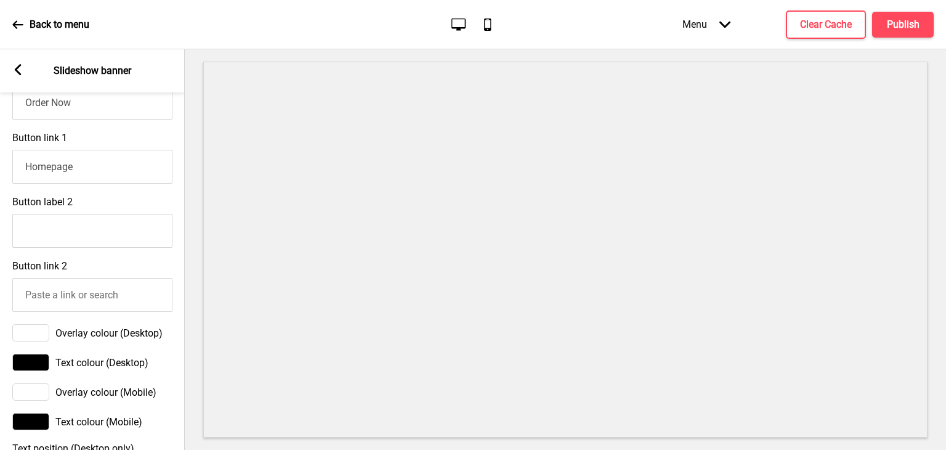
scroll to position [554, 0]
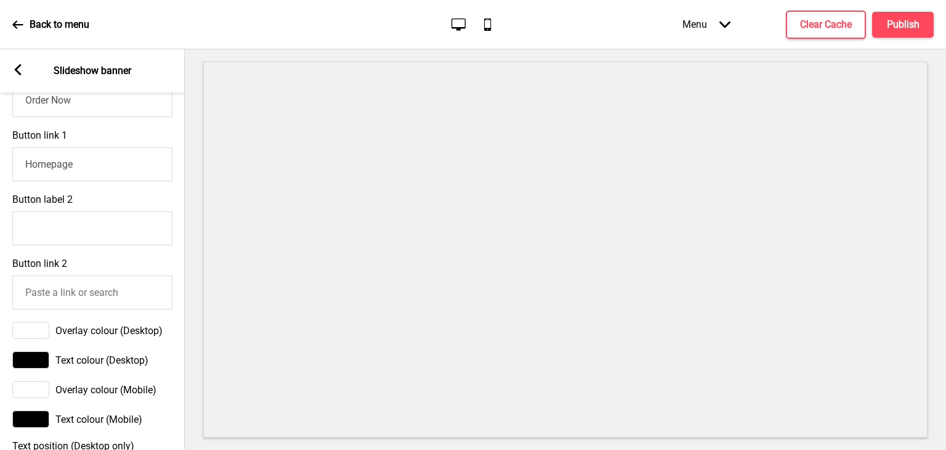
type input "Enjoy 25% off our Lunar Bloom collection with promo code 《MIDAUTUMN25》. Valid f…"
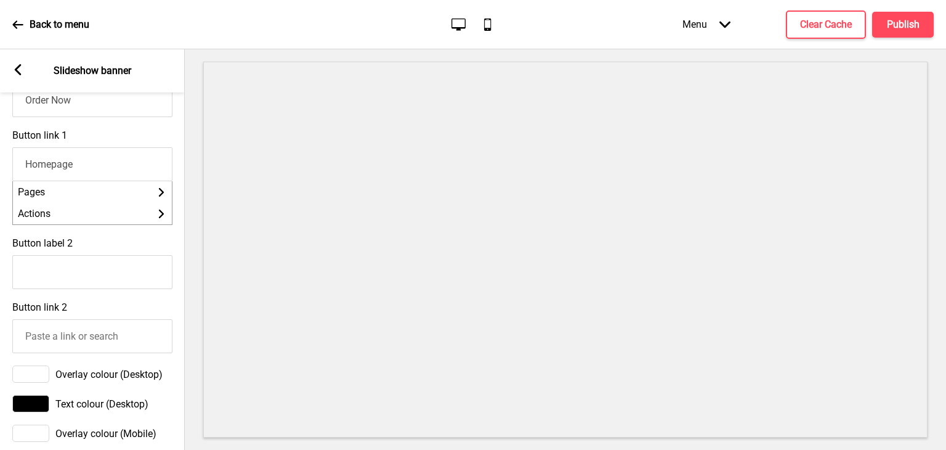
scroll to position [0, 0]
drag, startPoint x: 79, startPoint y: 164, endPoint x: 0, endPoint y: 163, distance: 78.9
click at [0, 163] on div "Button link 1 Homepage Pages Arrow right Actions Arrow right" at bounding box center [92, 177] width 185 height 108
click at [104, 213] on li "Actions Arrow right" at bounding box center [92, 214] width 159 height 22
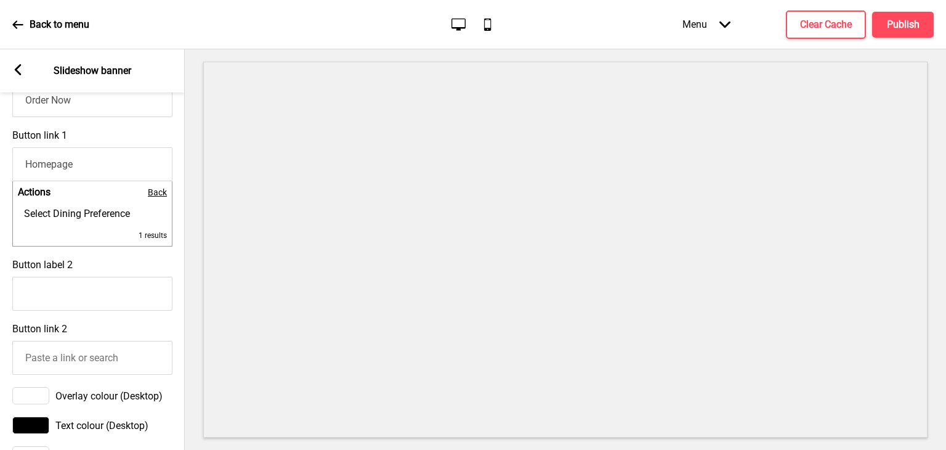
click at [155, 196] on span "Back" at bounding box center [157, 192] width 19 height 10
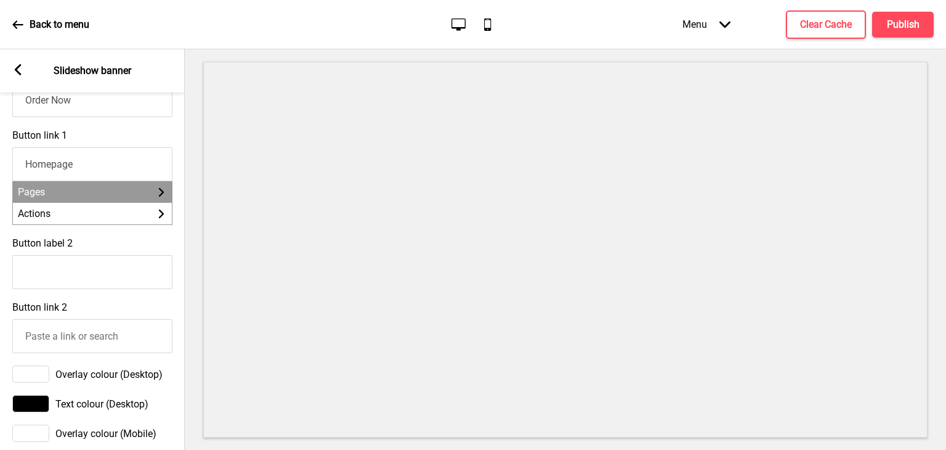
click at [115, 200] on li "Pages Arrow right" at bounding box center [92, 192] width 159 height 22
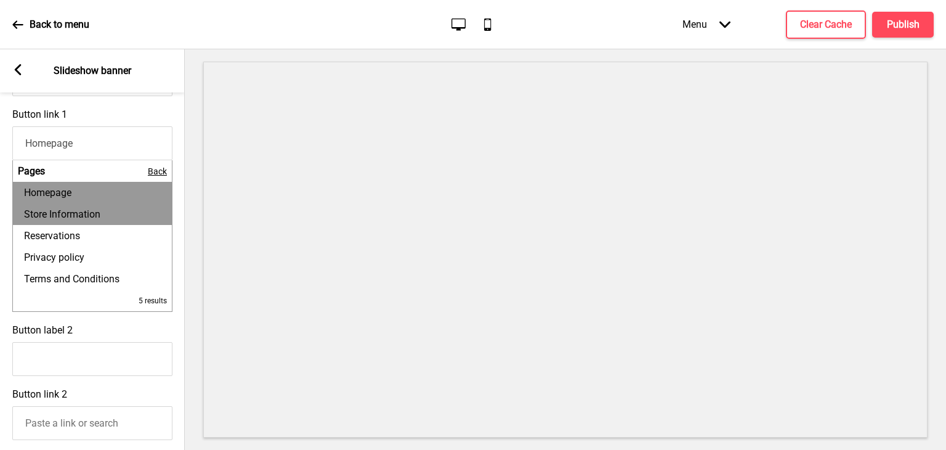
scroll to position [554, 0]
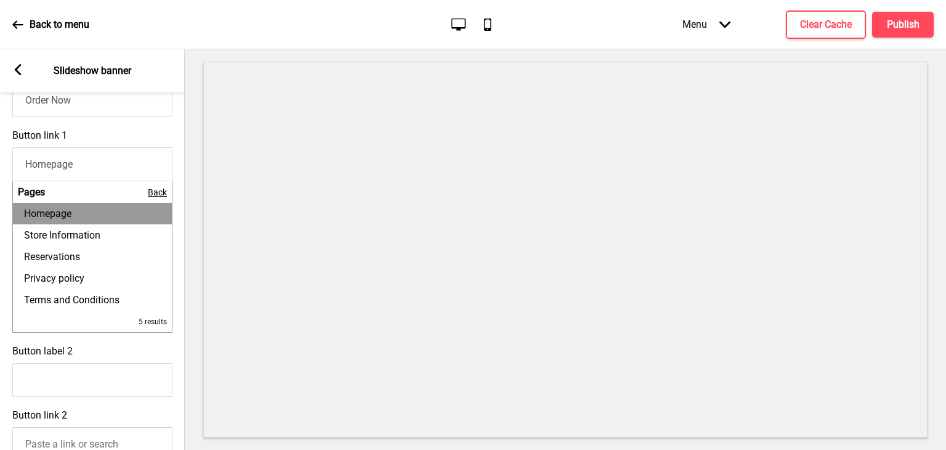
click at [161, 197] on span "Back" at bounding box center [157, 192] width 19 height 10
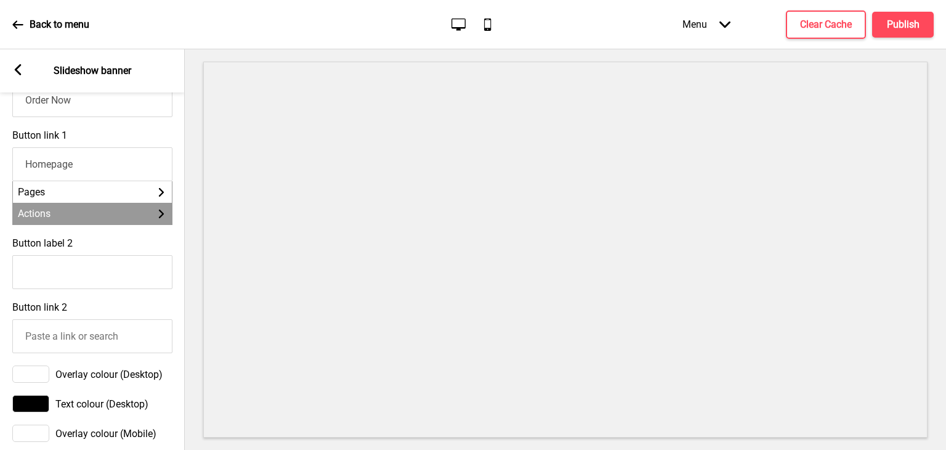
click at [116, 215] on li "Actions Arrow right" at bounding box center [92, 214] width 159 height 22
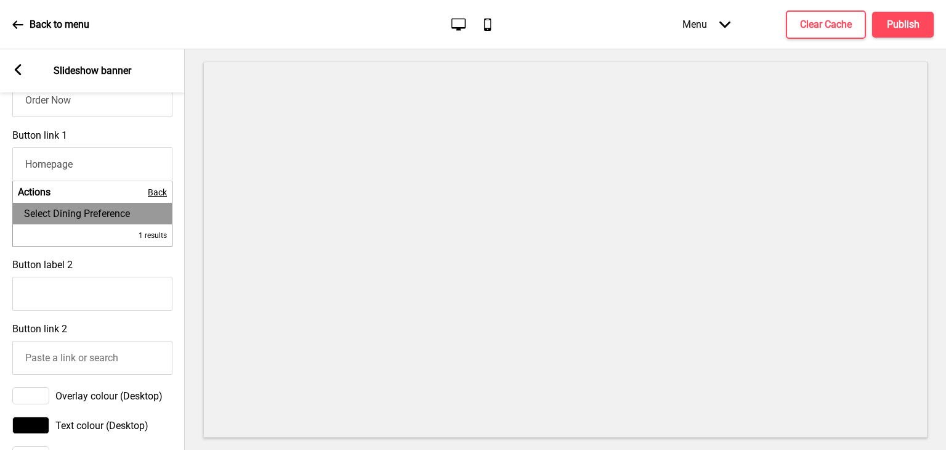
click at [123, 219] on span "Select Dining Preference" at bounding box center [77, 214] width 106 height 12
type input "Select Dining Preference"
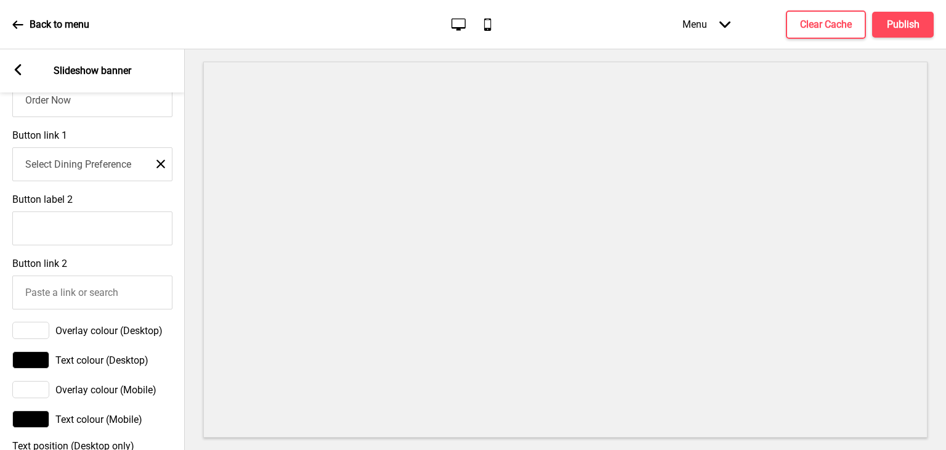
click at [156, 168] on rect at bounding box center [160, 164] width 9 height 9
click at [126, 171] on input "Button link 1" at bounding box center [92, 164] width 160 height 34
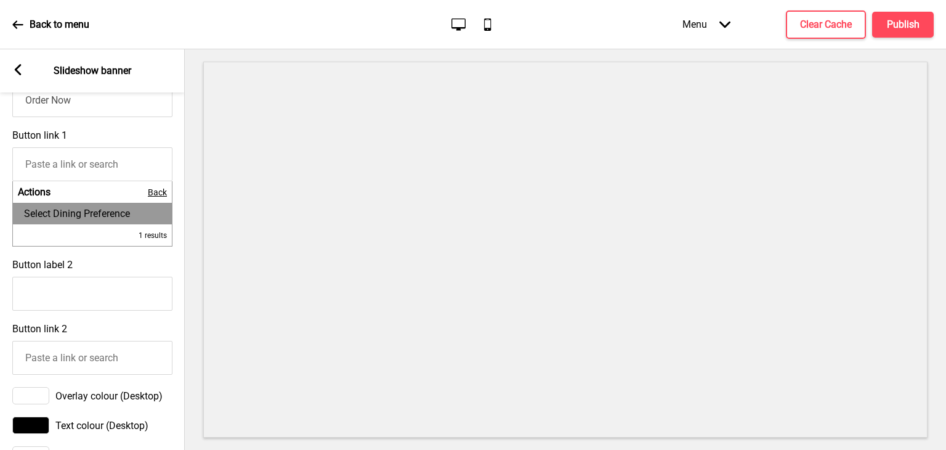
click at [91, 246] on li "1 results" at bounding box center [92, 235] width 159 height 22
click at [160, 195] on span "Back" at bounding box center [157, 192] width 19 height 10
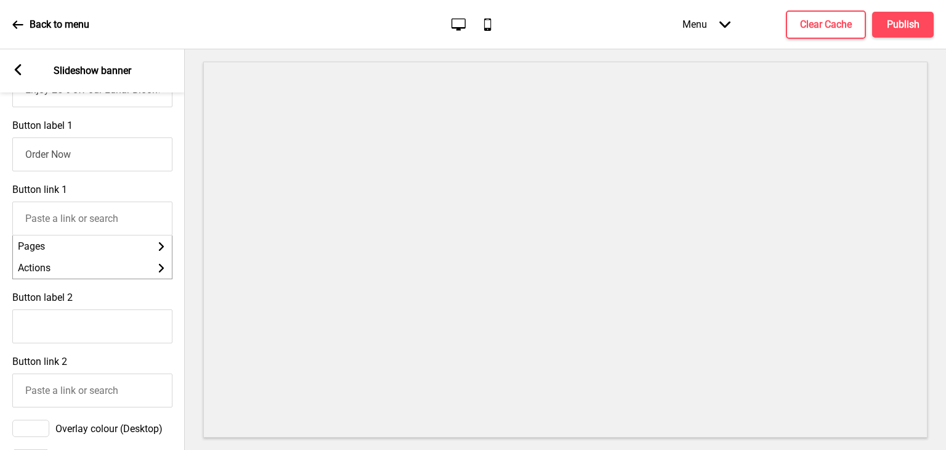
scroll to position [431, 0]
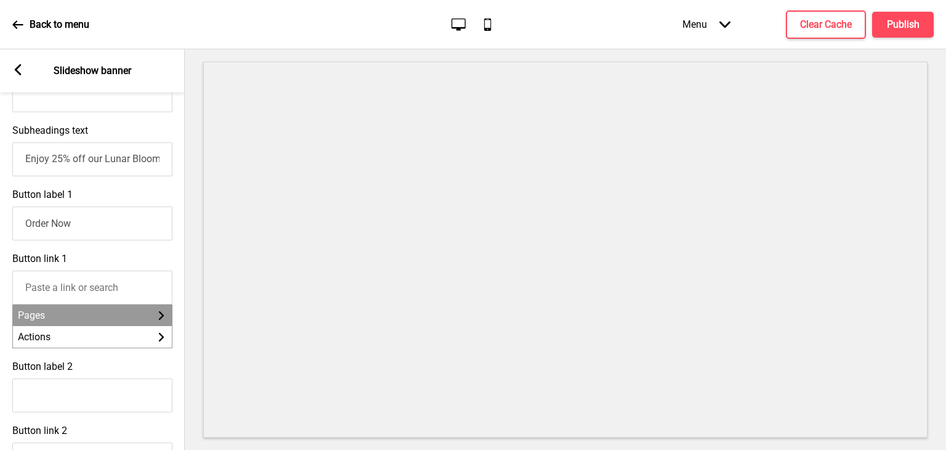
click at [107, 326] on li "Pages Arrow right" at bounding box center [92, 315] width 159 height 22
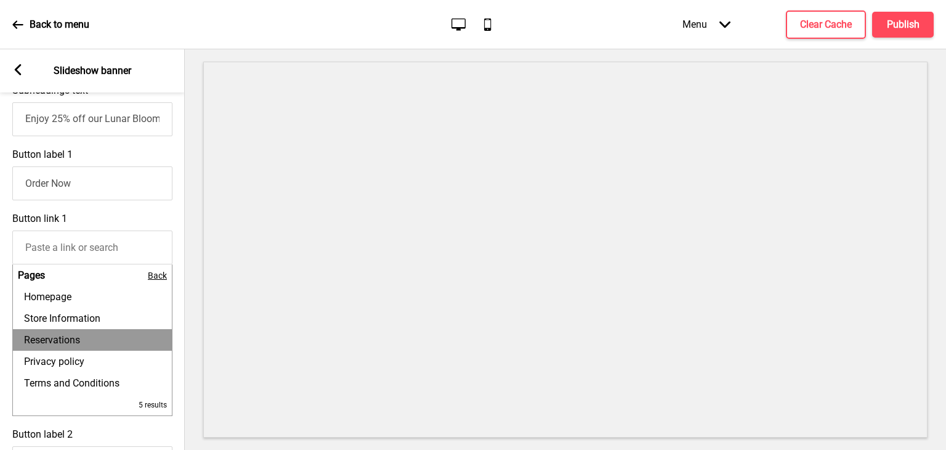
scroll to position [493, 0]
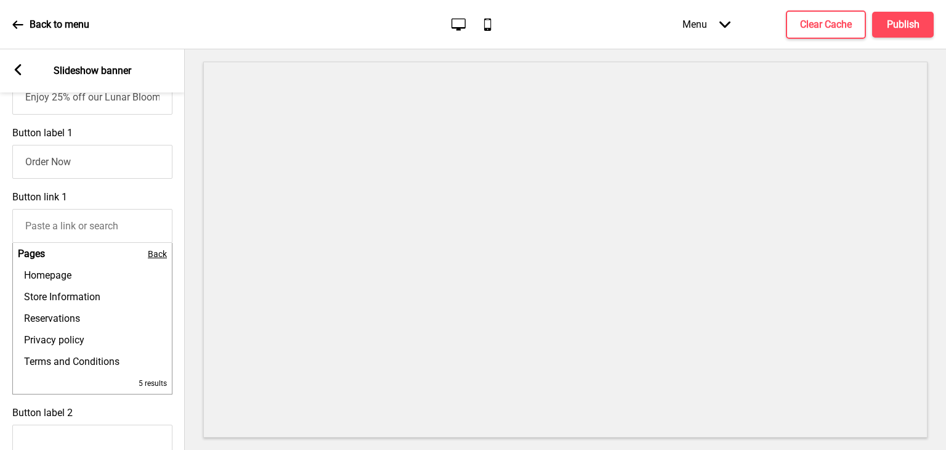
click at [155, 259] on span "Back" at bounding box center [157, 254] width 19 height 10
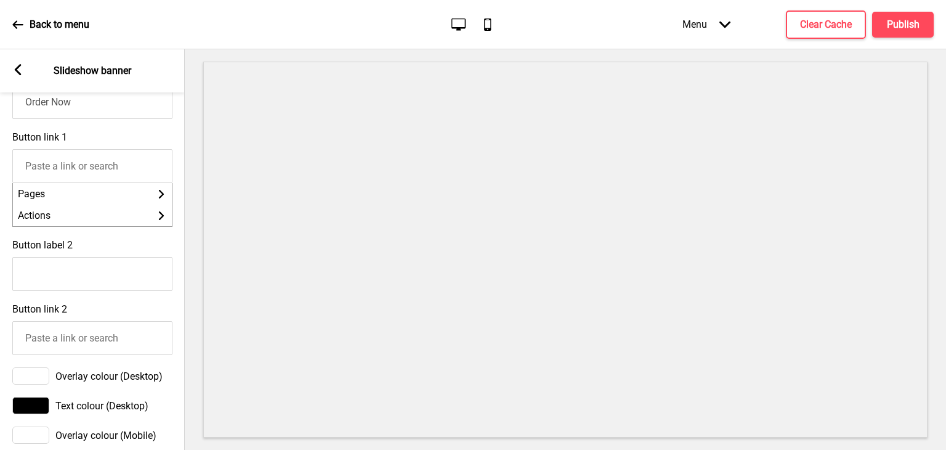
scroll to position [554, 0]
click at [118, 277] on input "Button label 2" at bounding box center [92, 272] width 160 height 34
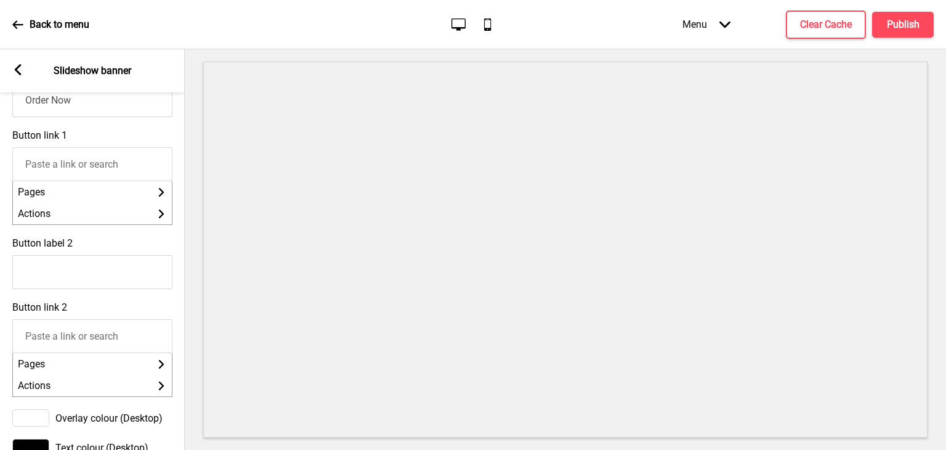
click at [107, 351] on input "Button link 2" at bounding box center [92, 336] width 160 height 34
click at [99, 369] on li "Pages Arrow right" at bounding box center [92, 364] width 159 height 22
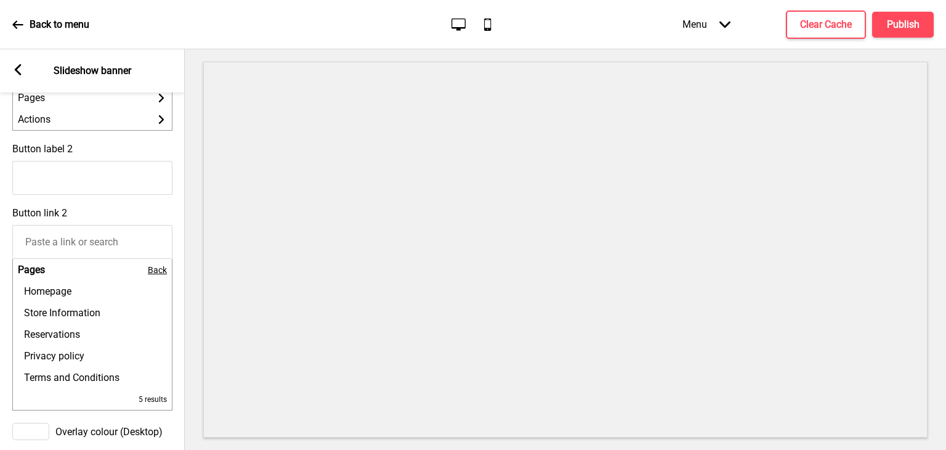
scroll to position [678, 0]
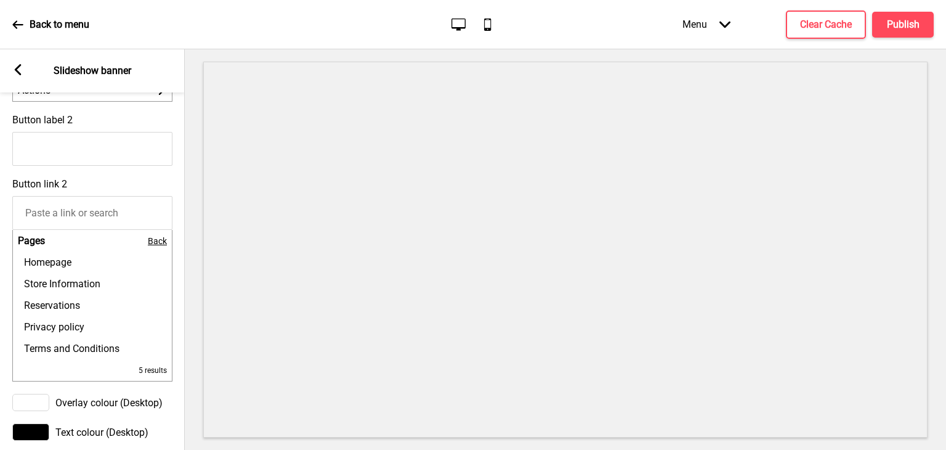
click at [127, 230] on input "Button link 2" at bounding box center [92, 213] width 160 height 34
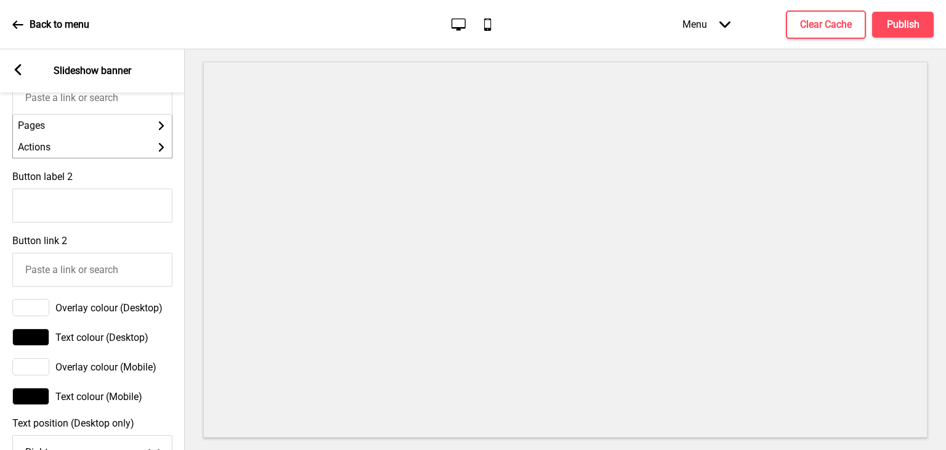
scroll to position [554, 0]
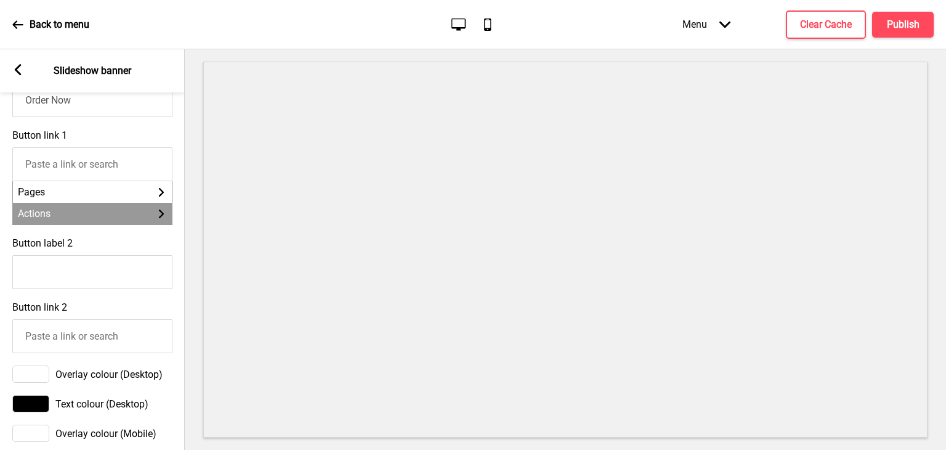
click at [110, 224] on li "Actions Arrow right" at bounding box center [92, 214] width 159 height 22
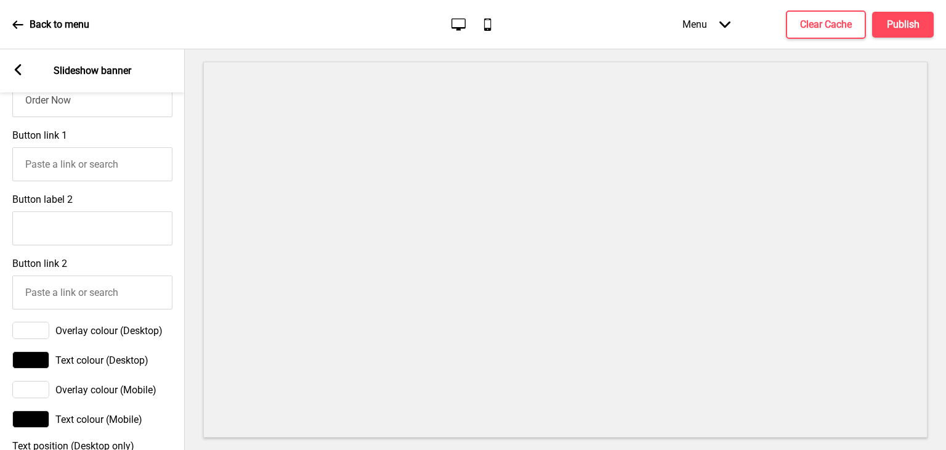
click at [98, 166] on input "Button link 1" at bounding box center [92, 164] width 160 height 34
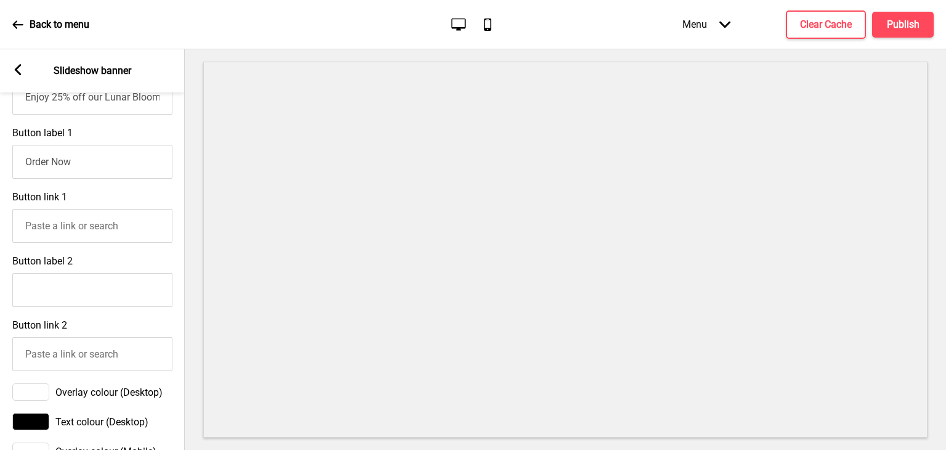
click at [44, 222] on input "Button link 1" at bounding box center [92, 226] width 160 height 34
type input "Homepage"
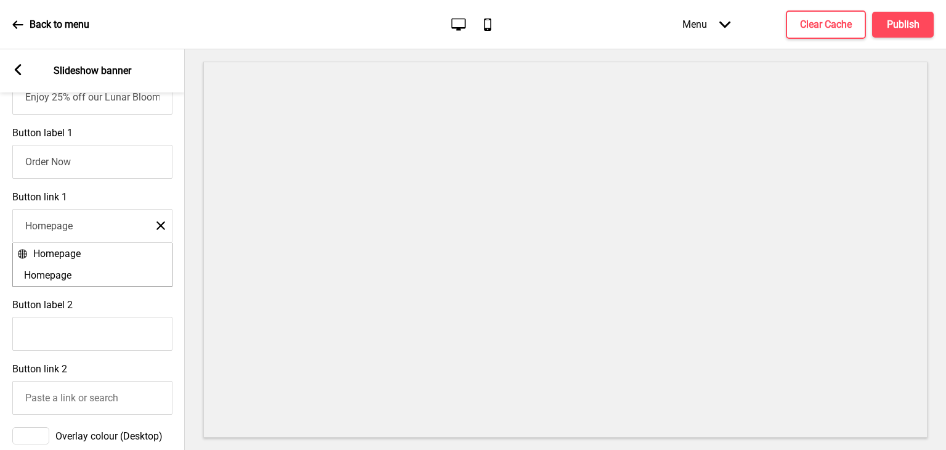
click at [156, 231] on icon "Close" at bounding box center [160, 225] width 9 height 11
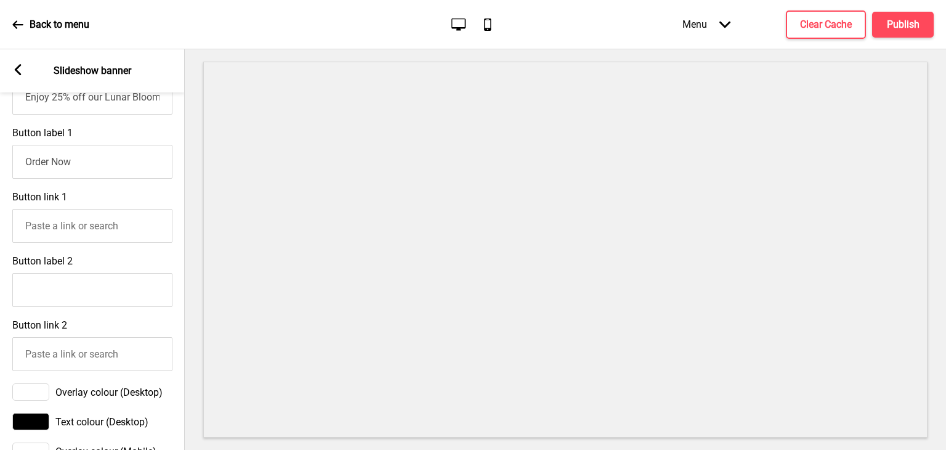
click at [94, 238] on input "Button link 1" at bounding box center [92, 226] width 160 height 34
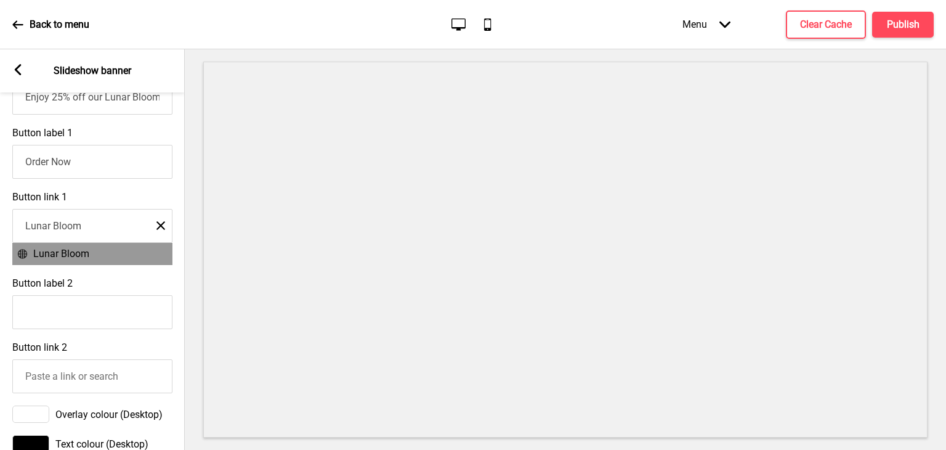
type input "Lunar Bloom"
click at [118, 259] on li "Lunar Bloom" at bounding box center [92, 254] width 159 height 22
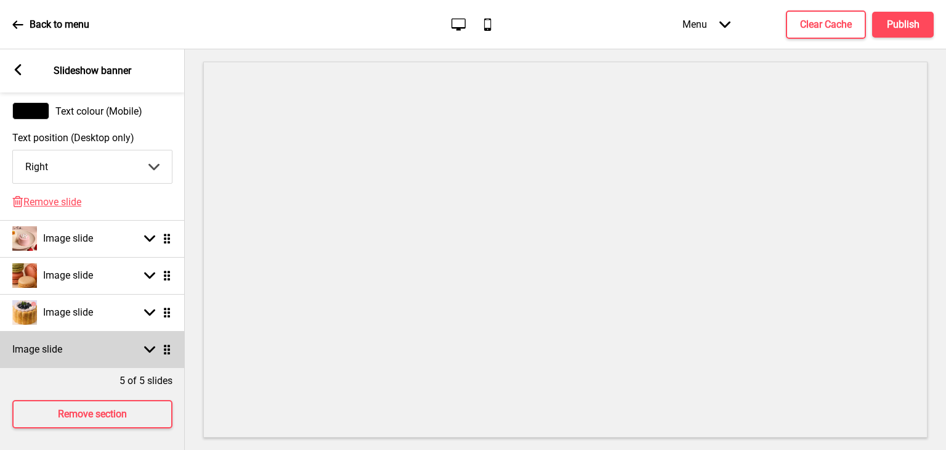
scroll to position [884, 0]
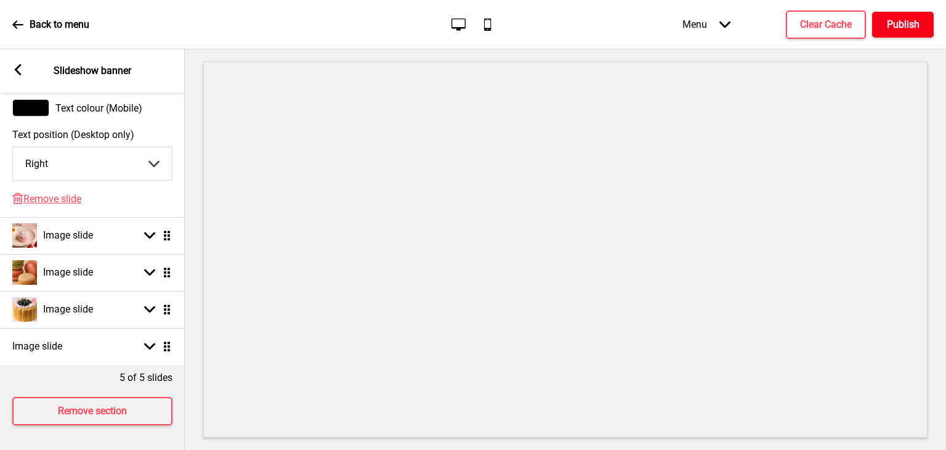
click at [893, 23] on h4 "Publish" at bounding box center [903, 25] width 33 height 14
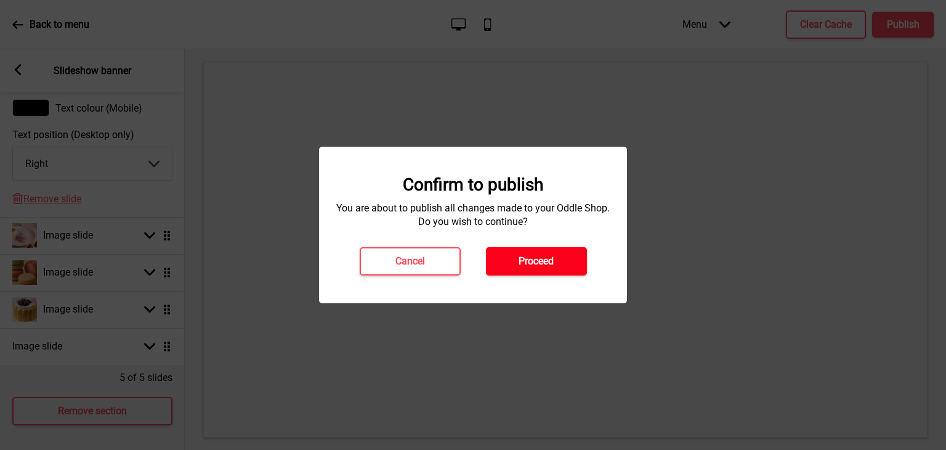
click at [558, 250] on button "Proceed" at bounding box center [536, 261] width 101 height 28
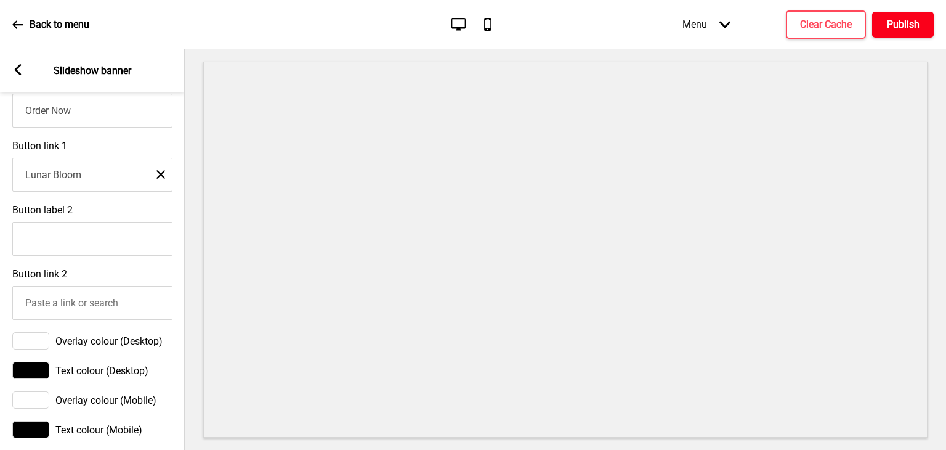
scroll to position [453, 0]
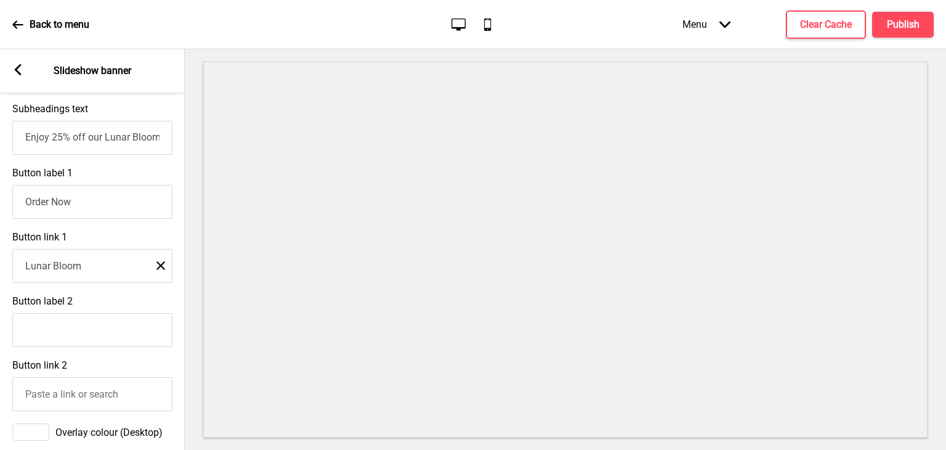
click at [160, 271] on icon "Close" at bounding box center [160, 265] width 9 height 11
click at [120, 275] on input "Button link 1" at bounding box center [92, 266] width 160 height 34
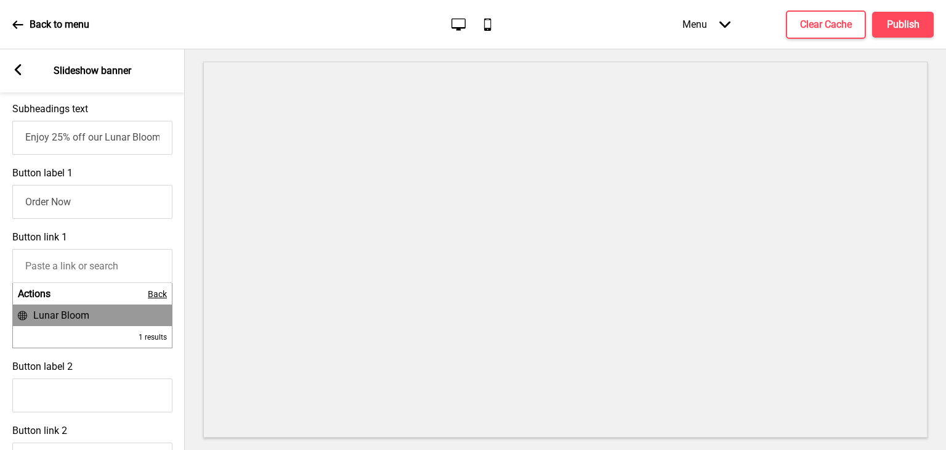
paste input "https://rivegauchesg.oddle.me/en_SG?productId=8aa600aa98a0c9b00198a2446848257a"
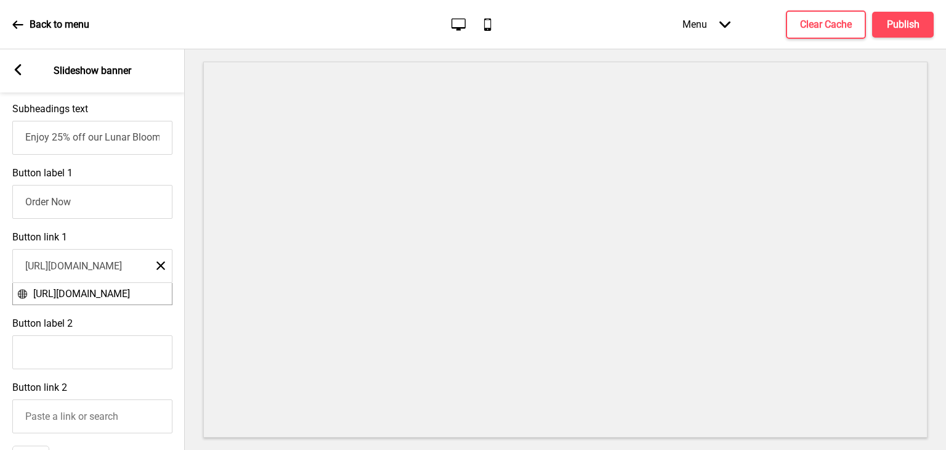
scroll to position [0, 250]
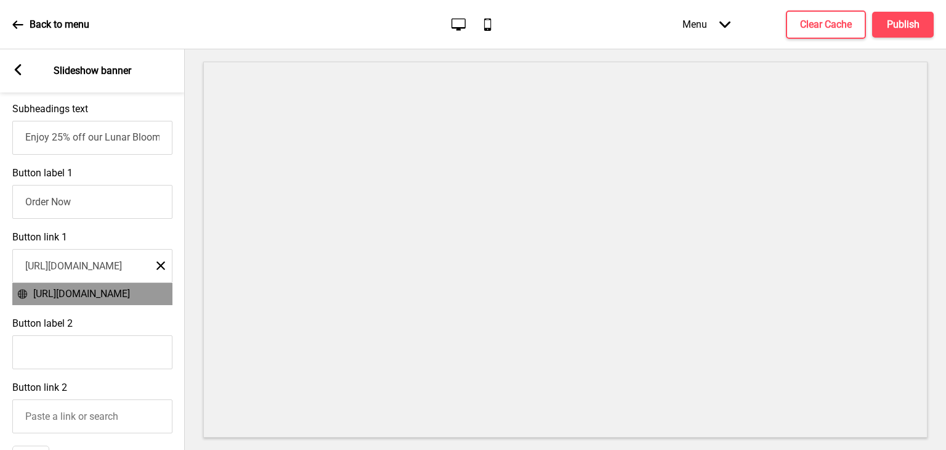
type input "https://rivegauchesg.oddle.me/en_SG?productId=8aa600aa98a0c9b00198a2446848257a"
click at [120, 292] on li "https://rivegauchesg.oddle.me/en_SG?productId=8aa600aa98a0c9b00198a2446848257a" at bounding box center [92, 294] width 159 height 22
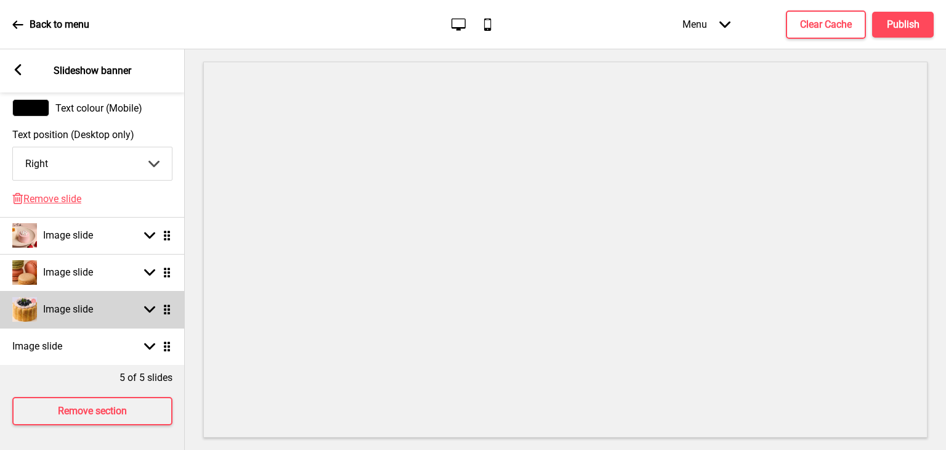
scroll to position [884, 0]
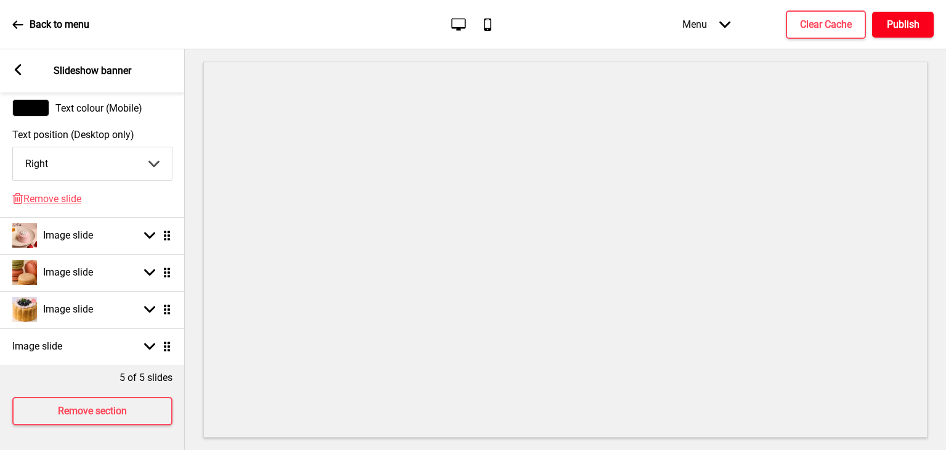
click at [919, 13] on button "Publish" at bounding box center [903, 25] width 62 height 26
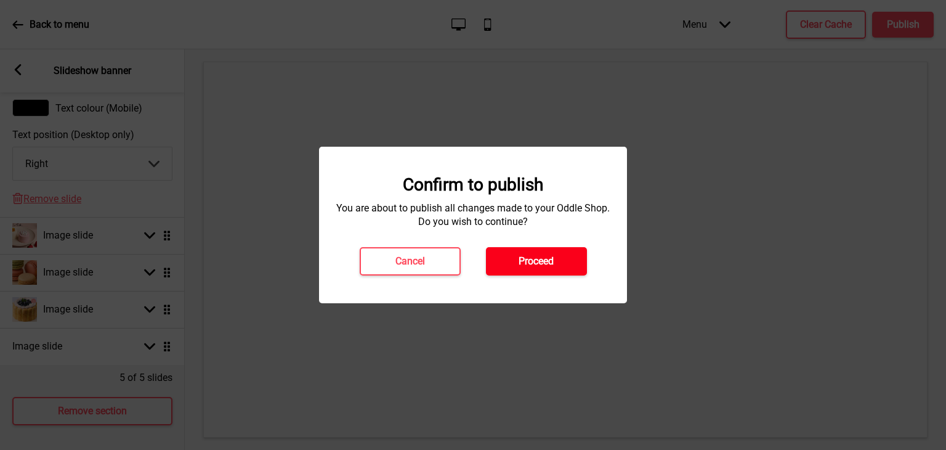
click at [538, 265] on h4 "Proceed" at bounding box center [536, 261] width 35 height 14
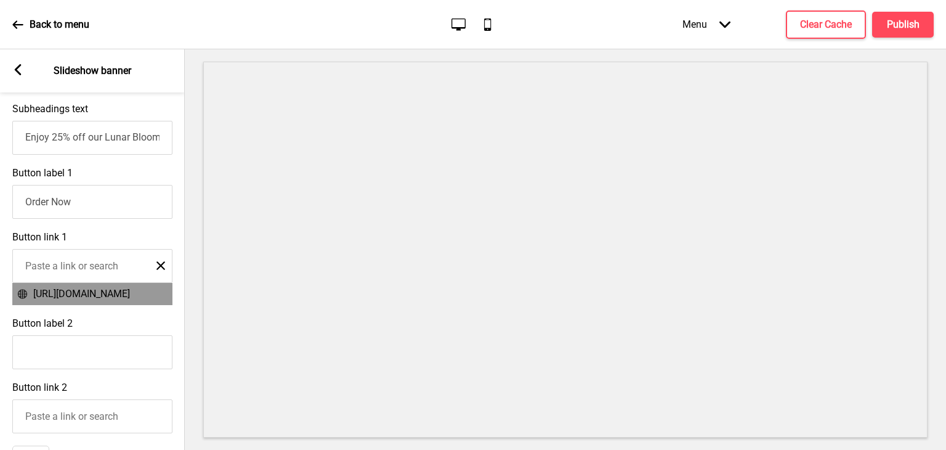
scroll to position [0, 0]
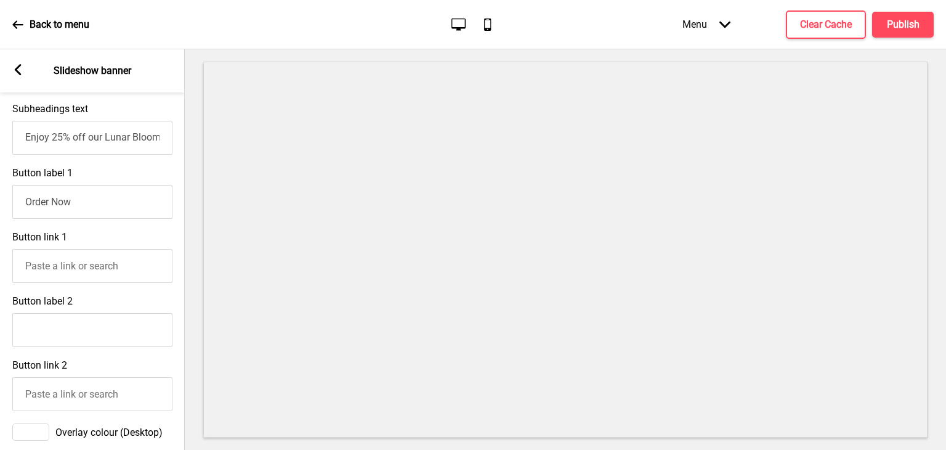
click at [78, 272] on input "Button link 1" at bounding box center [92, 266] width 160 height 34
paste input "https://rivegauchesg.oddle.me/en_SG?productId=8aa600aa98a0c9b00198a2446848257a"
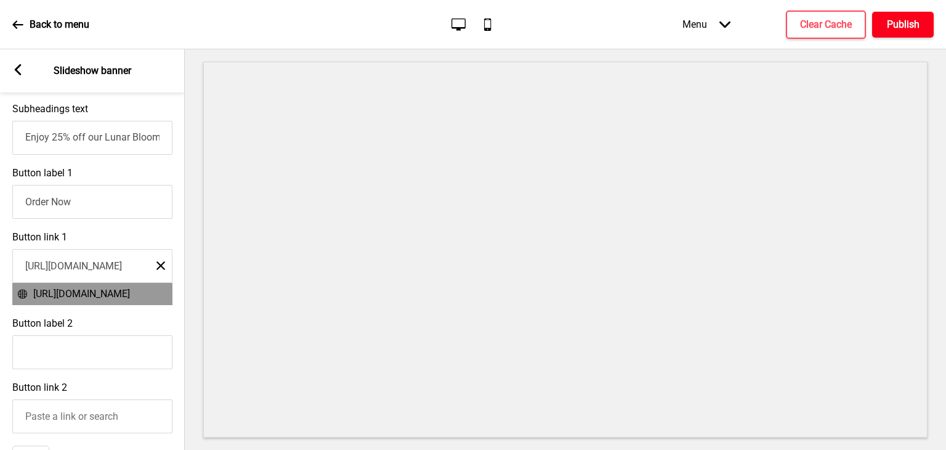
type input "https://rivegauchesg.oddle.me/en_SG?productId=8aa600aa98a0c9b00198a2446848257a"
click at [917, 25] on h4 "Publish" at bounding box center [903, 25] width 33 height 14
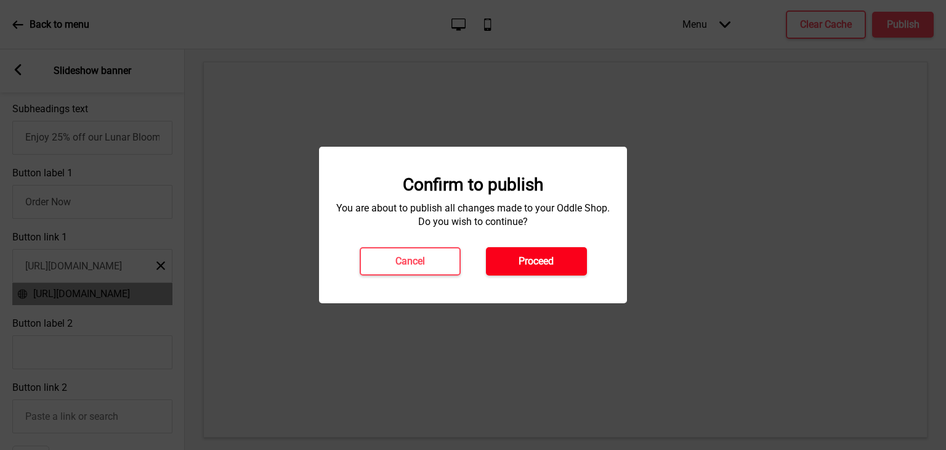
click at [538, 267] on h4 "Proceed" at bounding box center [536, 261] width 35 height 14
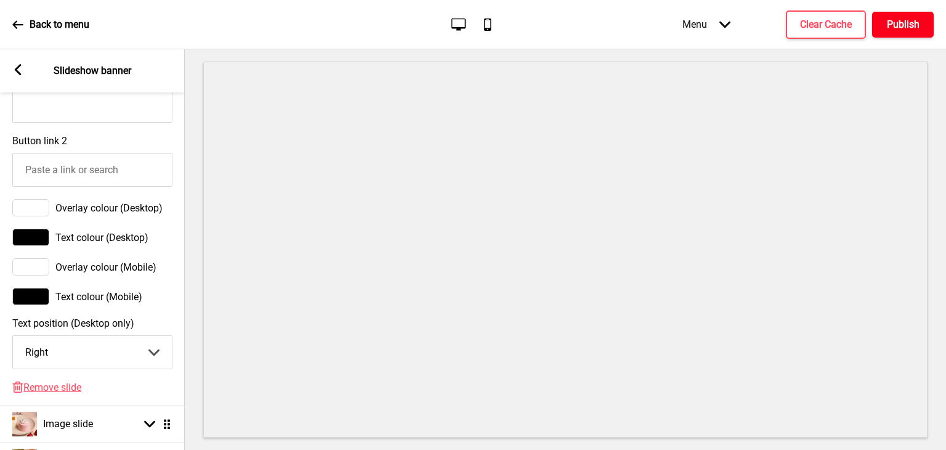
scroll to position [927, 0]
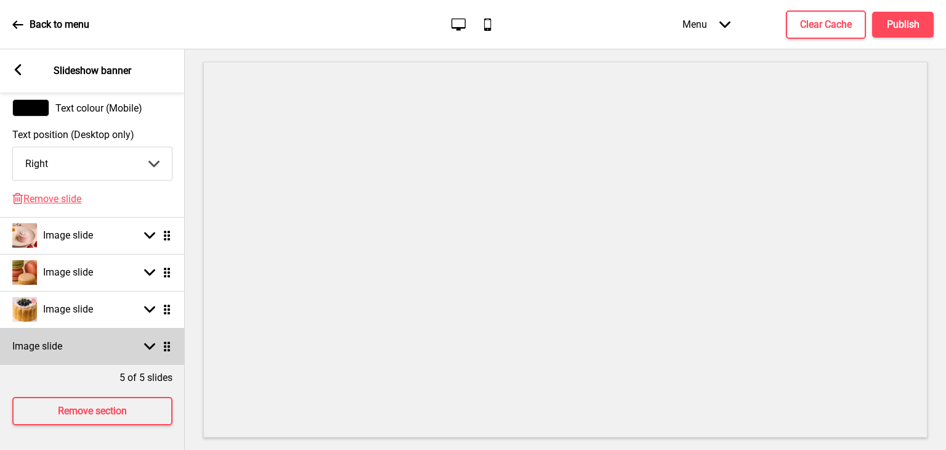
click at [105, 341] on div "Image slide Arrow down Drag" at bounding box center [92, 346] width 185 height 37
select select "right"
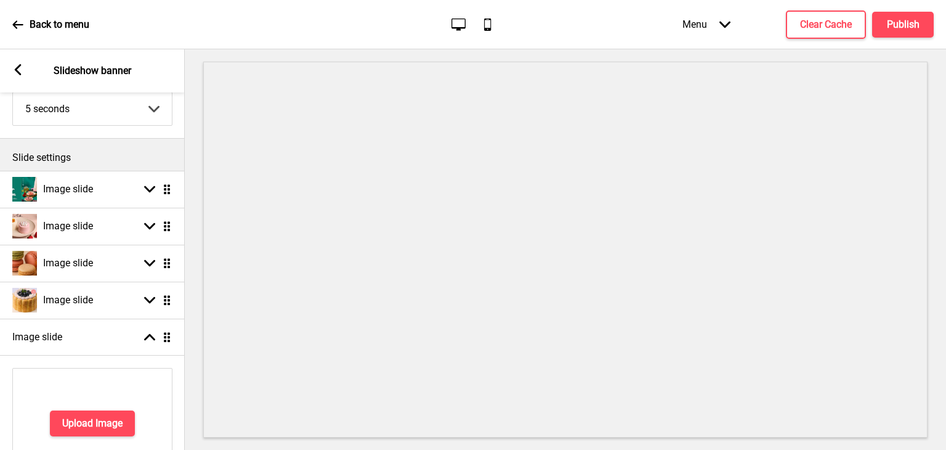
scroll to position [40, 0]
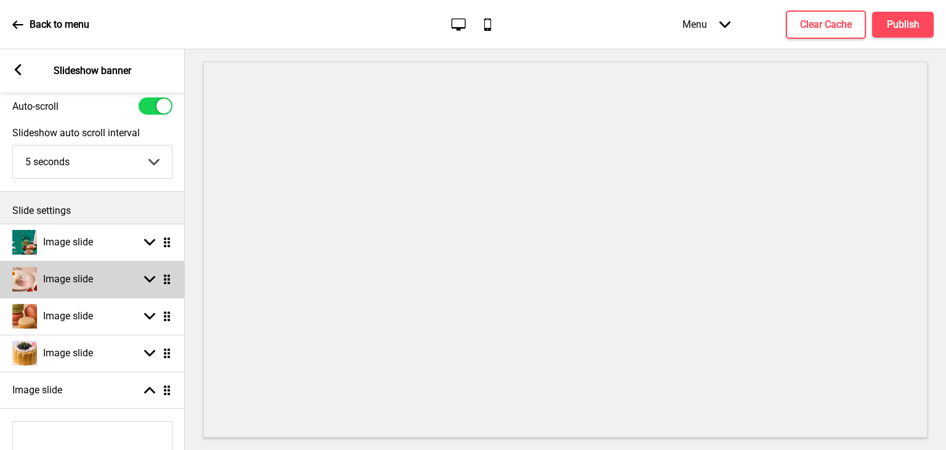
click at [108, 283] on div "Image slide Arrow down Drag" at bounding box center [92, 279] width 185 height 37
select select "right"
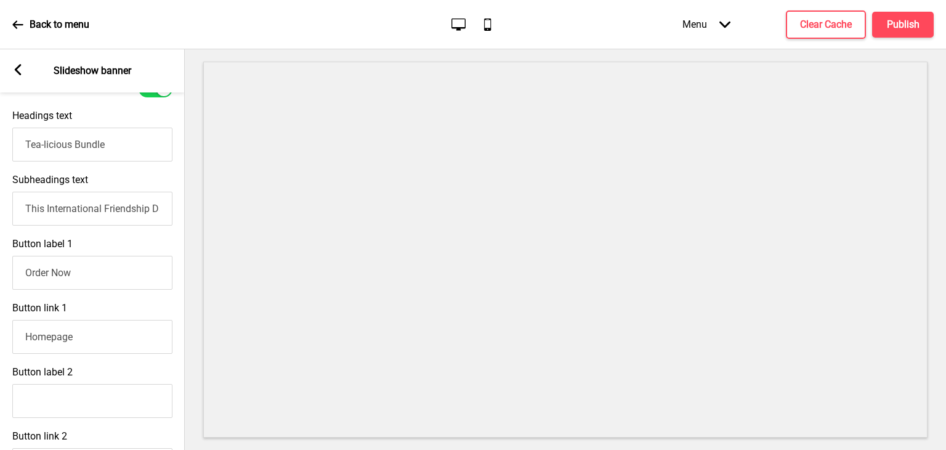
scroll to position [471, 0]
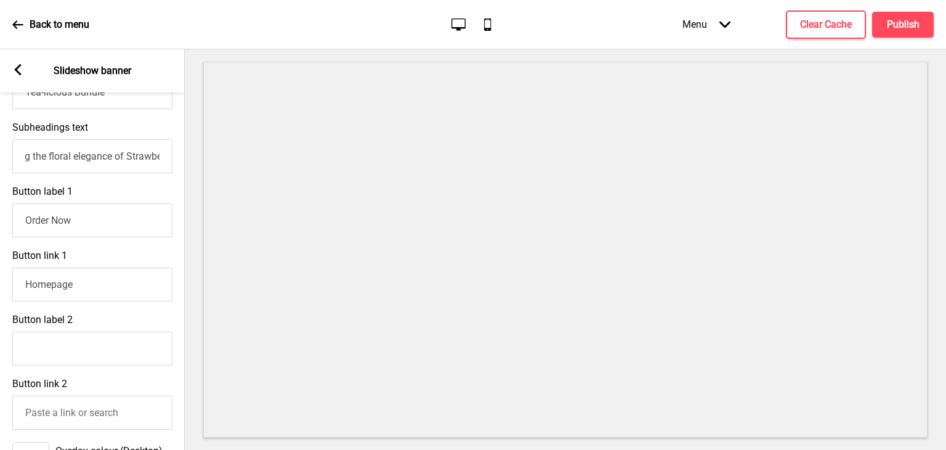
drag, startPoint x: 32, startPoint y: 156, endPoint x: 173, endPoint y: 175, distance: 141.8
click at [173, 175] on div "Subheadings text This International Friendship Day, treat yourself and someone …" at bounding box center [92, 147] width 185 height 64
click at [121, 161] on input "This International Friendship Day, treat yourself and someone special to our de…" at bounding box center [92, 156] width 160 height 34
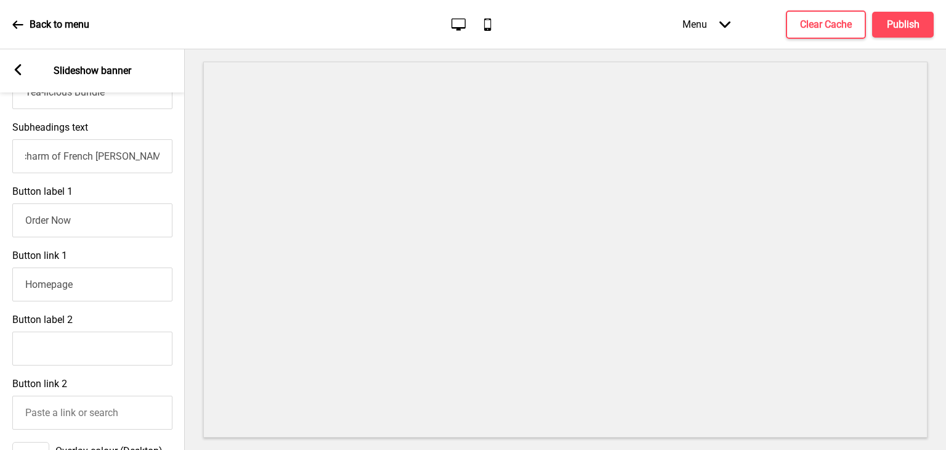
drag, startPoint x: 121, startPoint y: 161, endPoint x: 180, endPoint y: 171, distance: 60.0
click at [180, 171] on div "Subheadings text This International Friendship Day, treat yourself and someone …" at bounding box center [92, 147] width 185 height 64
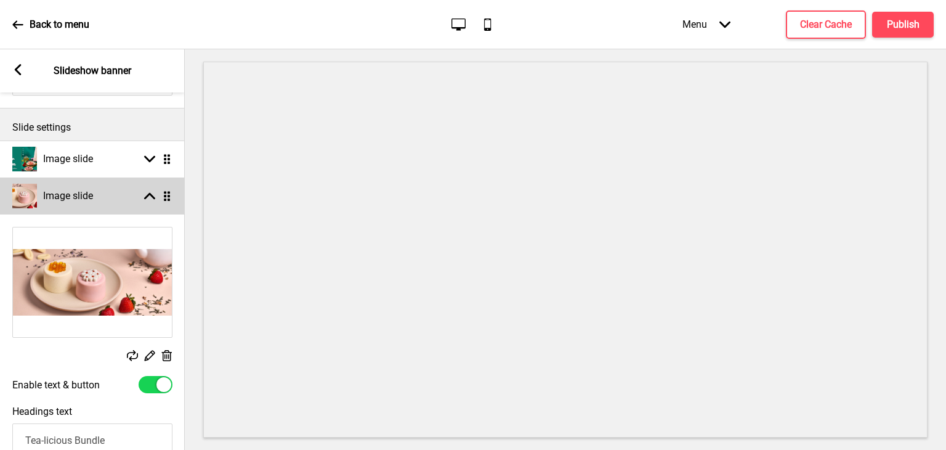
scroll to position [0, 0]
click at [141, 197] on div "Arrow up Drag" at bounding box center [155, 195] width 35 height 11
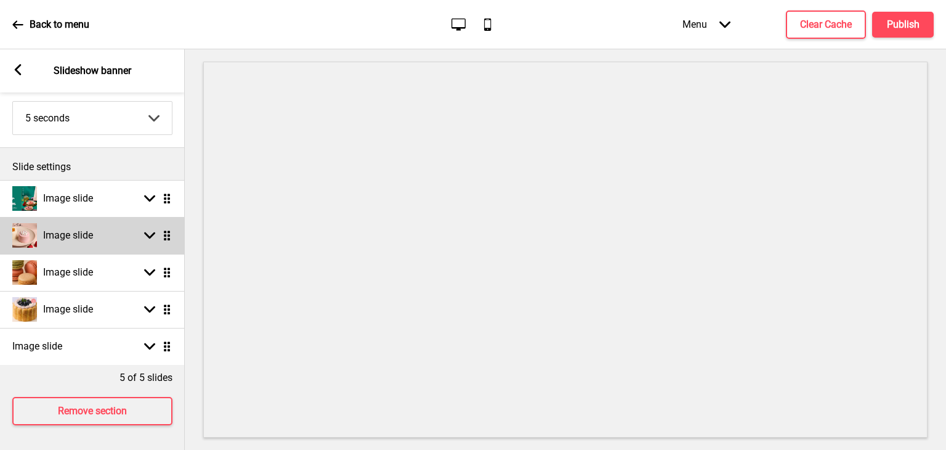
scroll to position [92, 0]
